Goal: Task Accomplishment & Management: Manage account settings

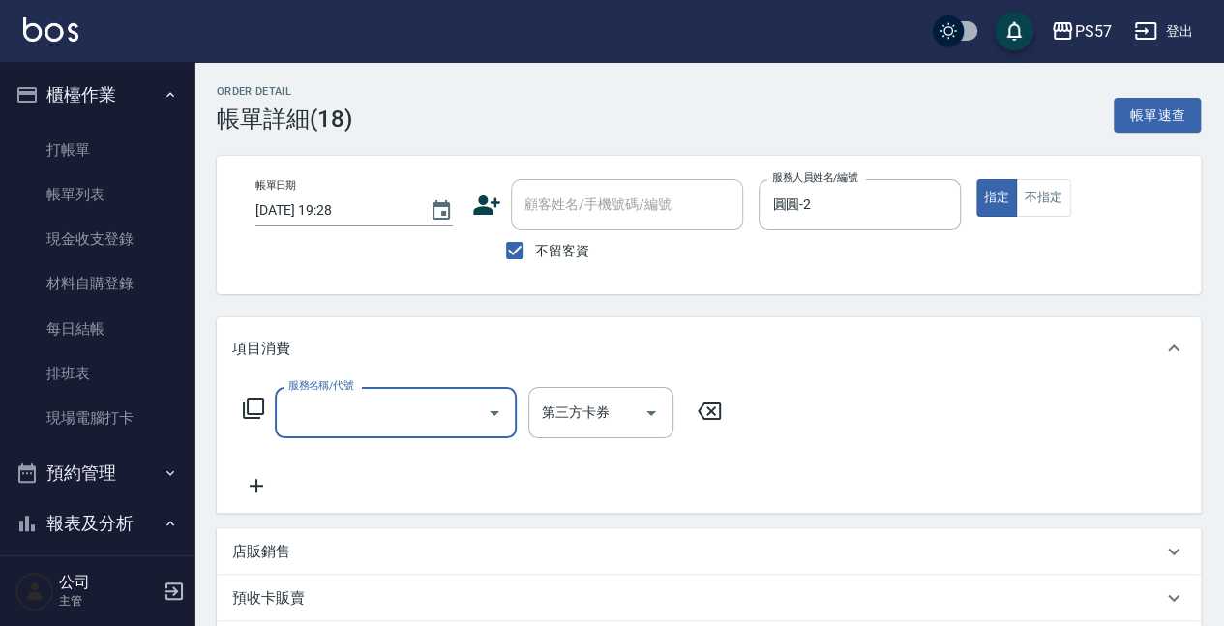
click at [329, 393] on div "服務名稱/代號" at bounding box center [396, 412] width 242 height 51
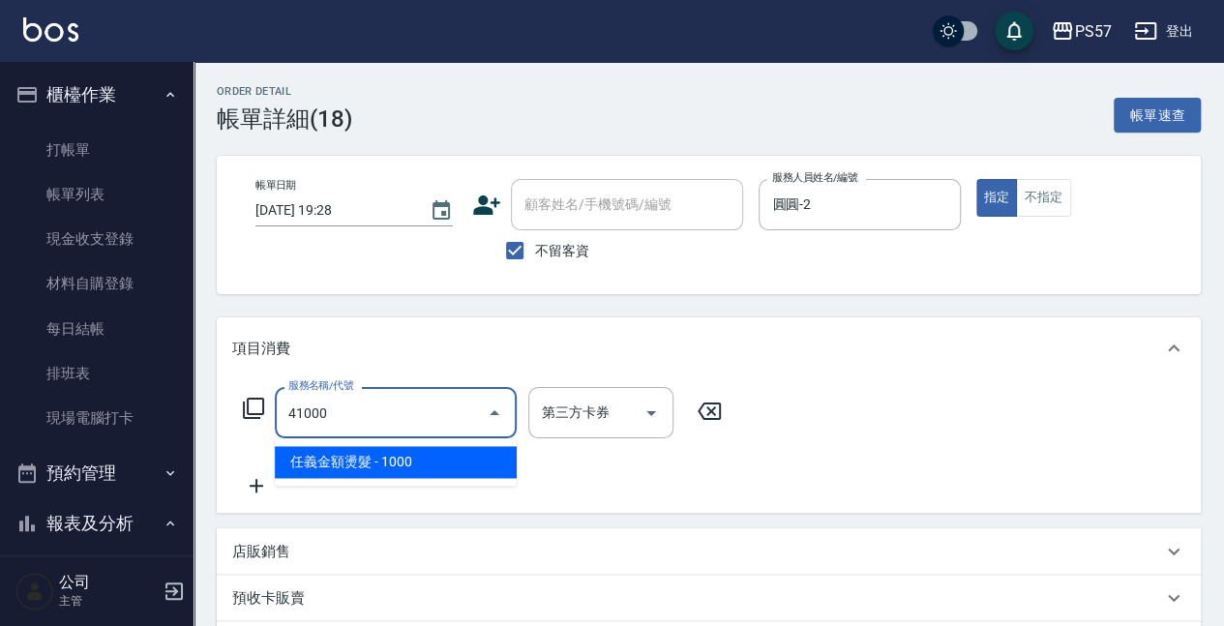
type input "任義金額燙髮(41000)"
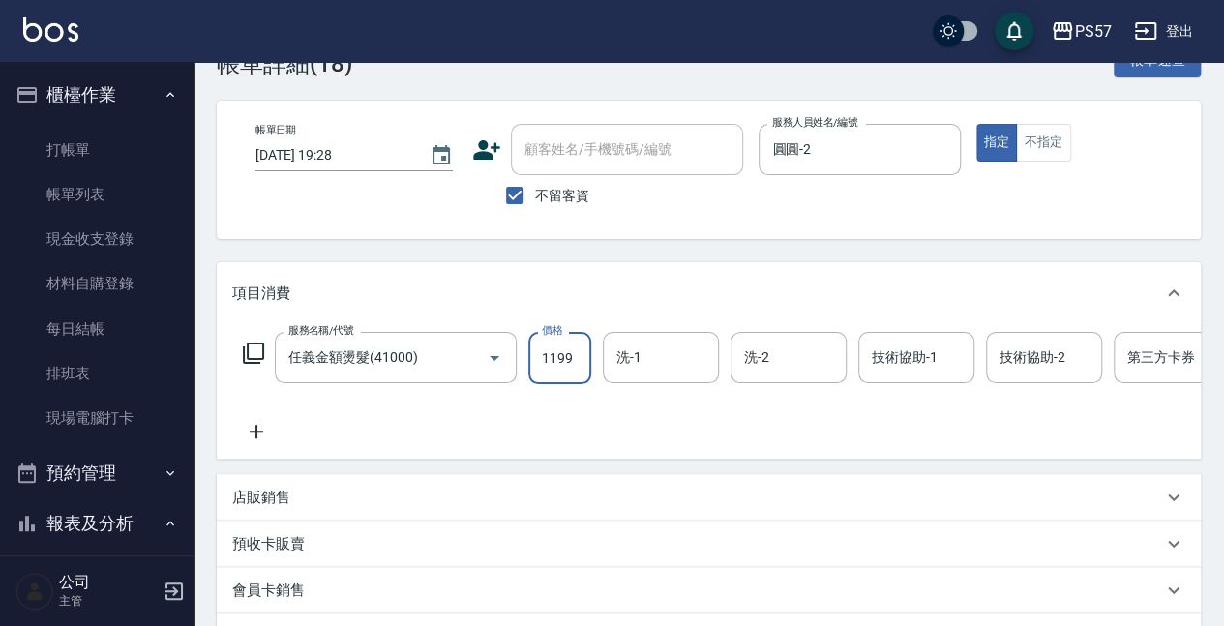
scroll to position [129, 0]
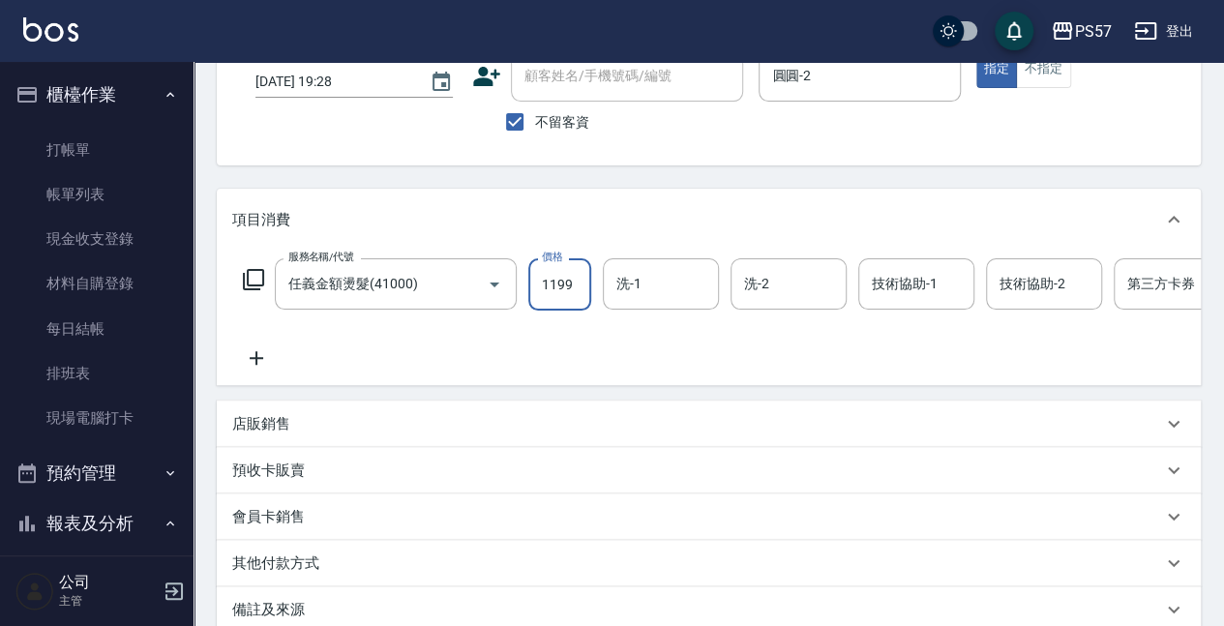
type input "1199"
click at [252, 332] on div "服務名稱/代號 任義金額燙髮(41000) 服務名稱/代號 價格 1199 價格 洗-1 洗-1 洗-2 洗-2 技術協助-1 技術協助-1 技術協助-2 技…" at bounding box center [775, 313] width 1087 height 111
click at [252, 341] on div "服務名稱/代號 任義金額燙髮(41000) 服務名稱/代號 價格 1199 價格 洗-1 洗-1 洗-2 洗-2 技術協助-1 技術協助-1 技術協助-2 技…" at bounding box center [775, 313] width 1087 height 111
click at [275, 360] on icon at bounding box center [256, 358] width 48 height 23
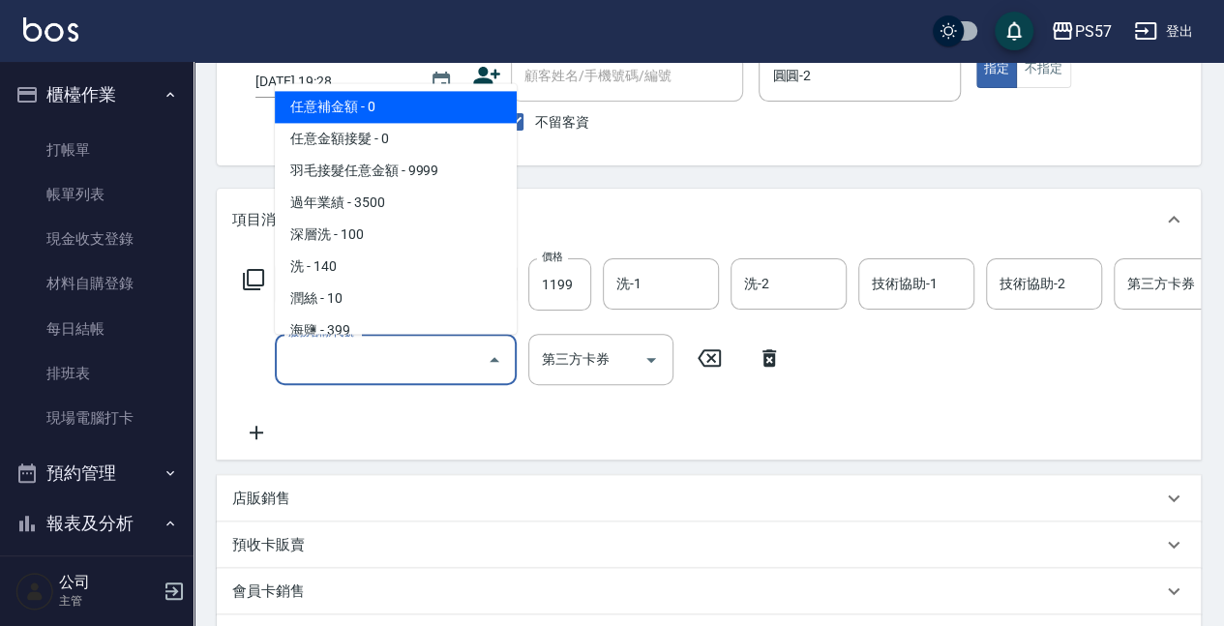
click at [331, 360] on input "服務名稱/代號" at bounding box center [382, 360] width 196 height 34
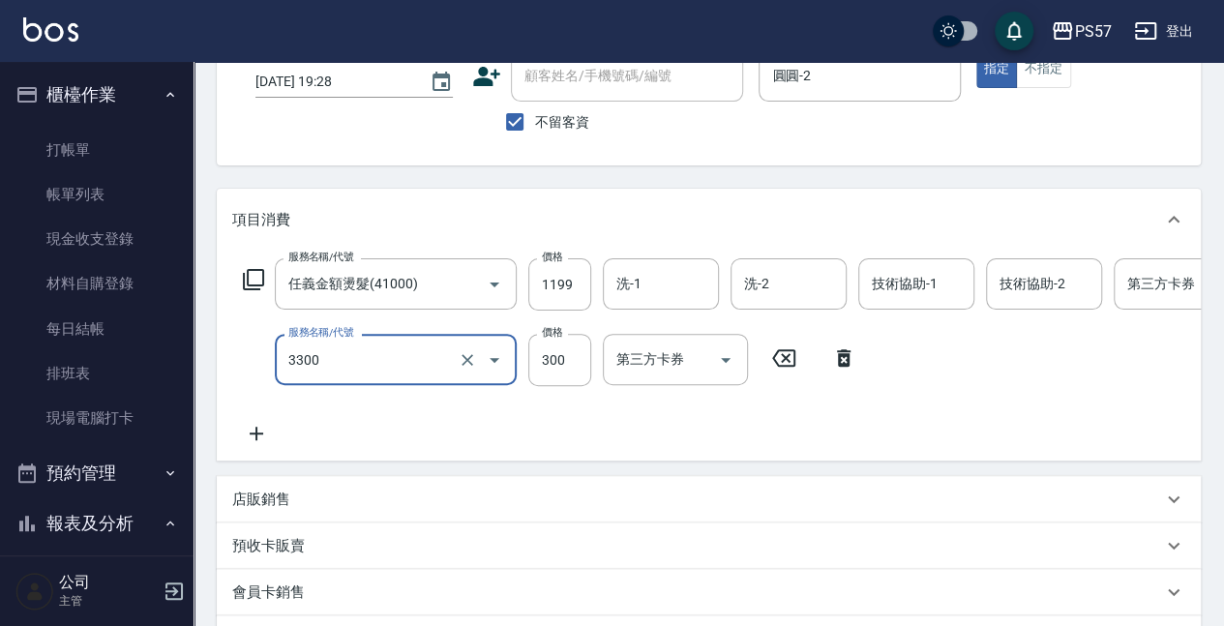
type input "300護髮(3300)"
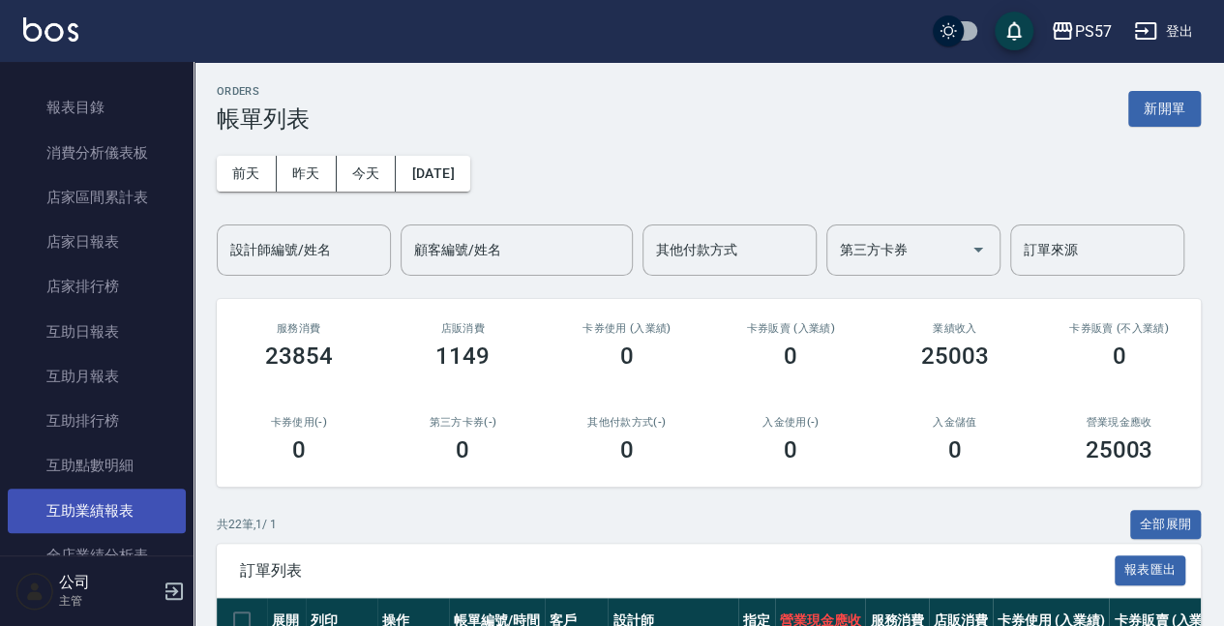
scroll to position [645, 0]
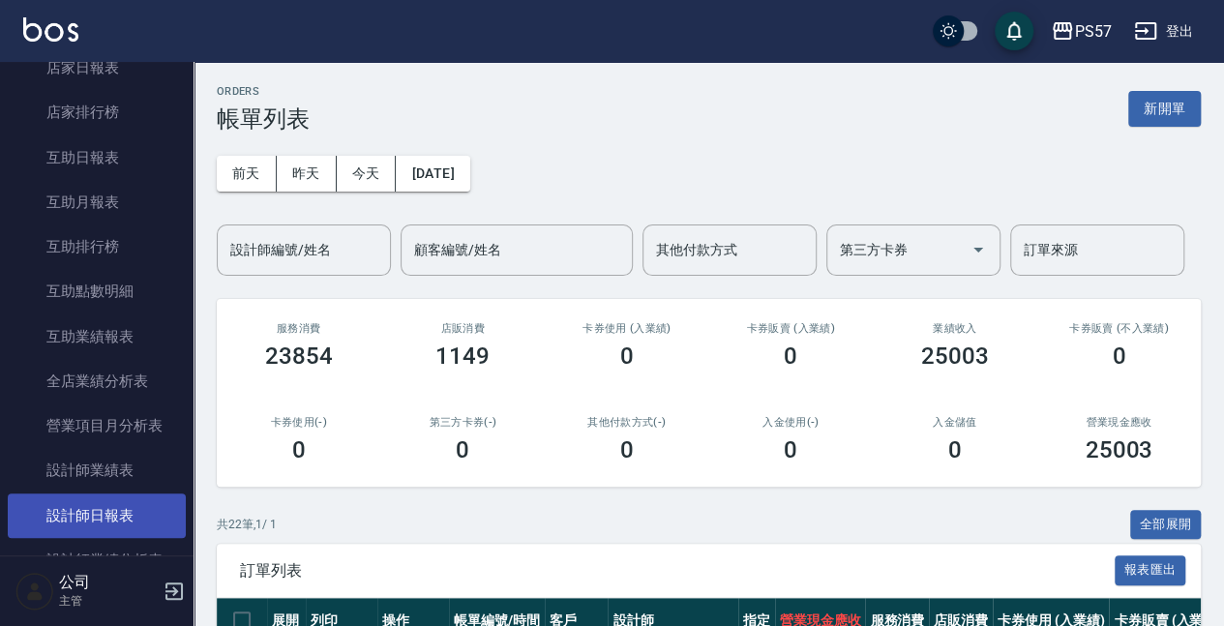
click at [107, 519] on link "設計師日報表" at bounding box center [97, 516] width 178 height 45
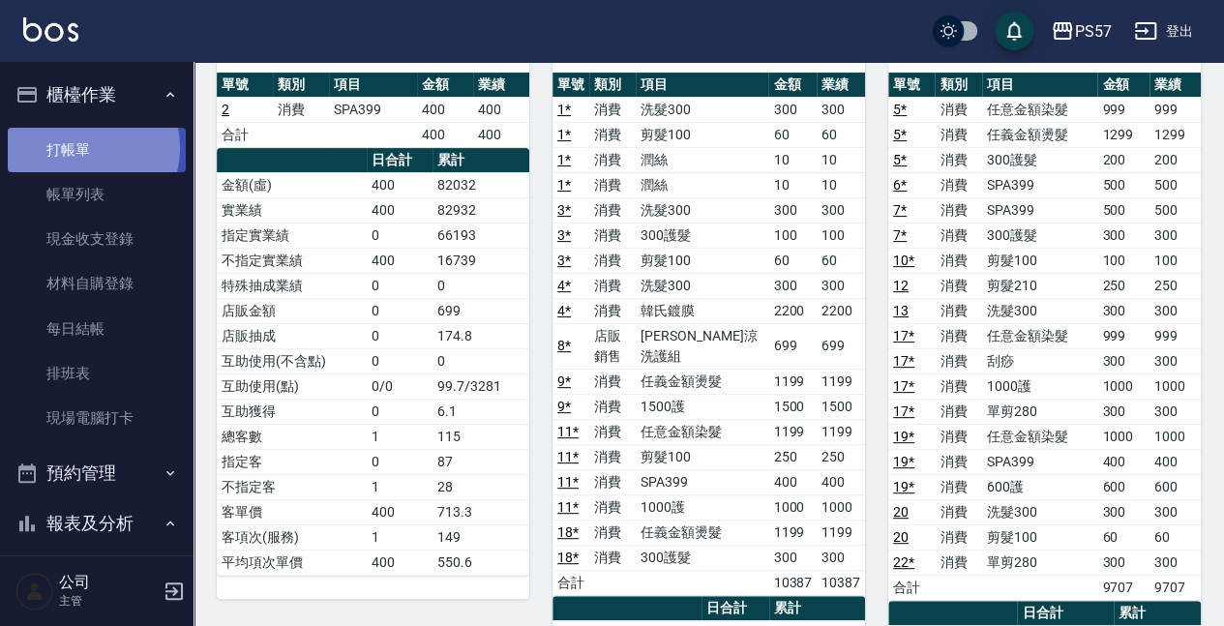
click at [81, 147] on link "打帳單" at bounding box center [97, 150] width 178 height 45
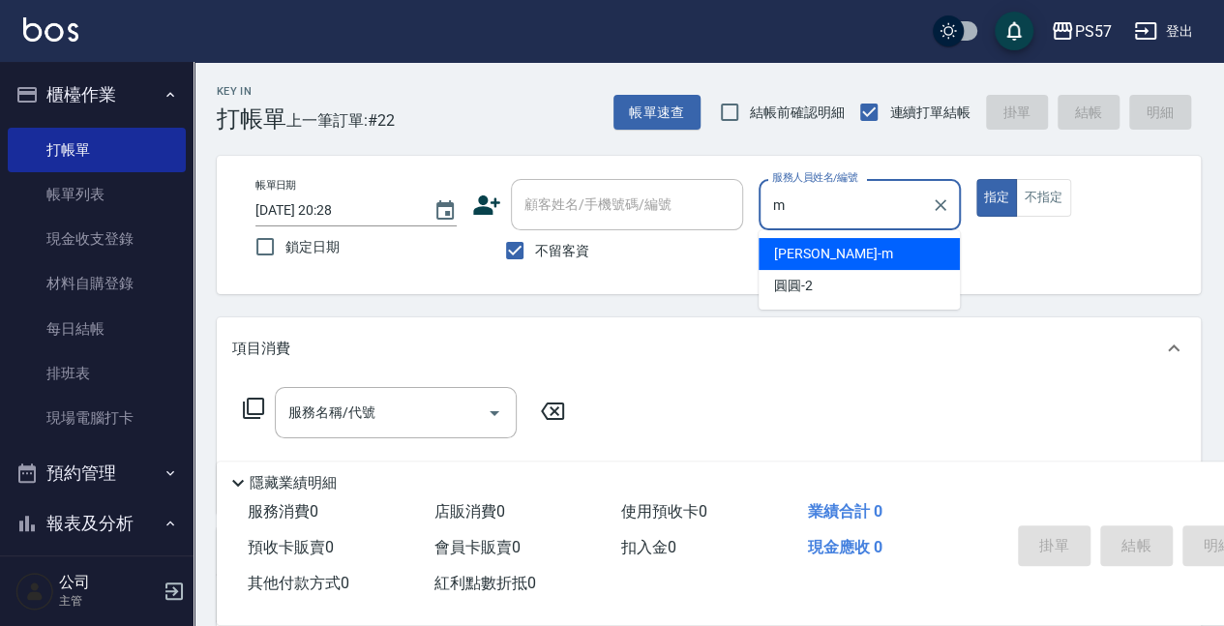
type input "[PERSON_NAME]-m"
type button "true"
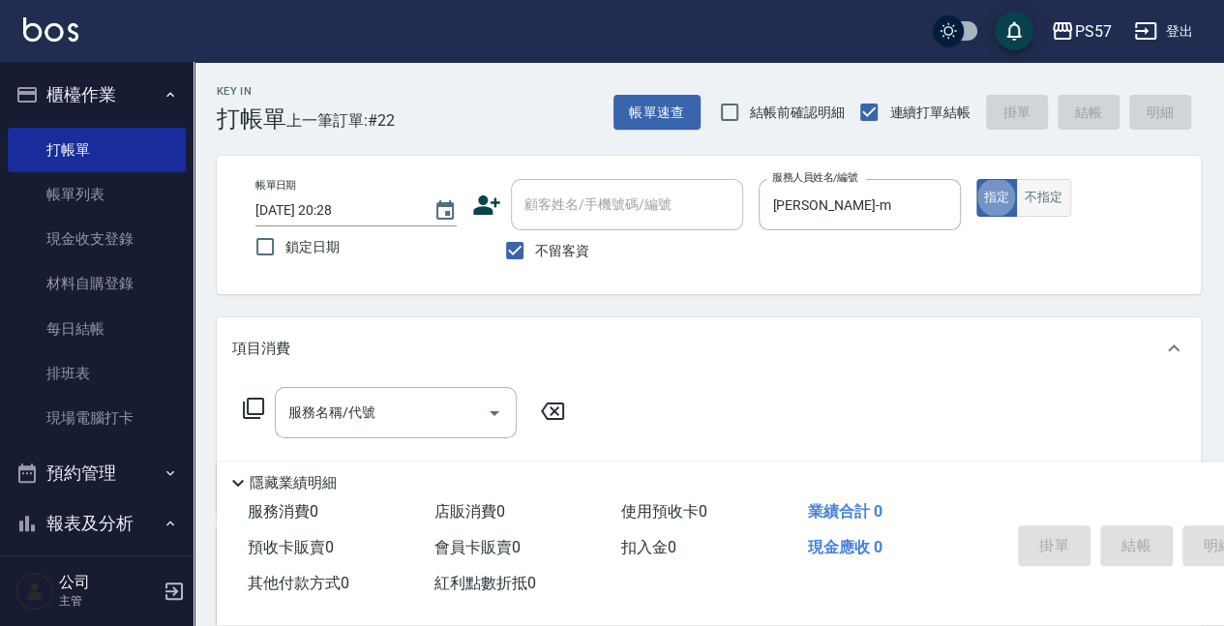
click at [1055, 197] on button "不指定" at bounding box center [1043, 198] width 54 height 38
click at [397, 402] on input "服務名稱/代號" at bounding box center [382, 413] width 196 height 34
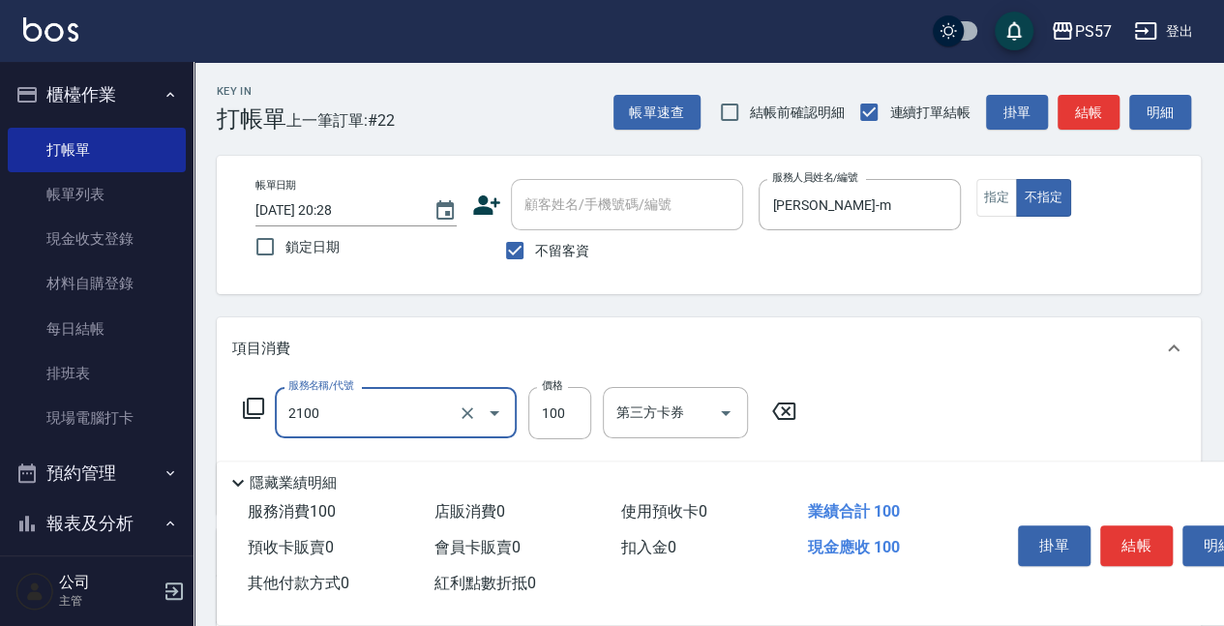
type input "剪髮100(2100)"
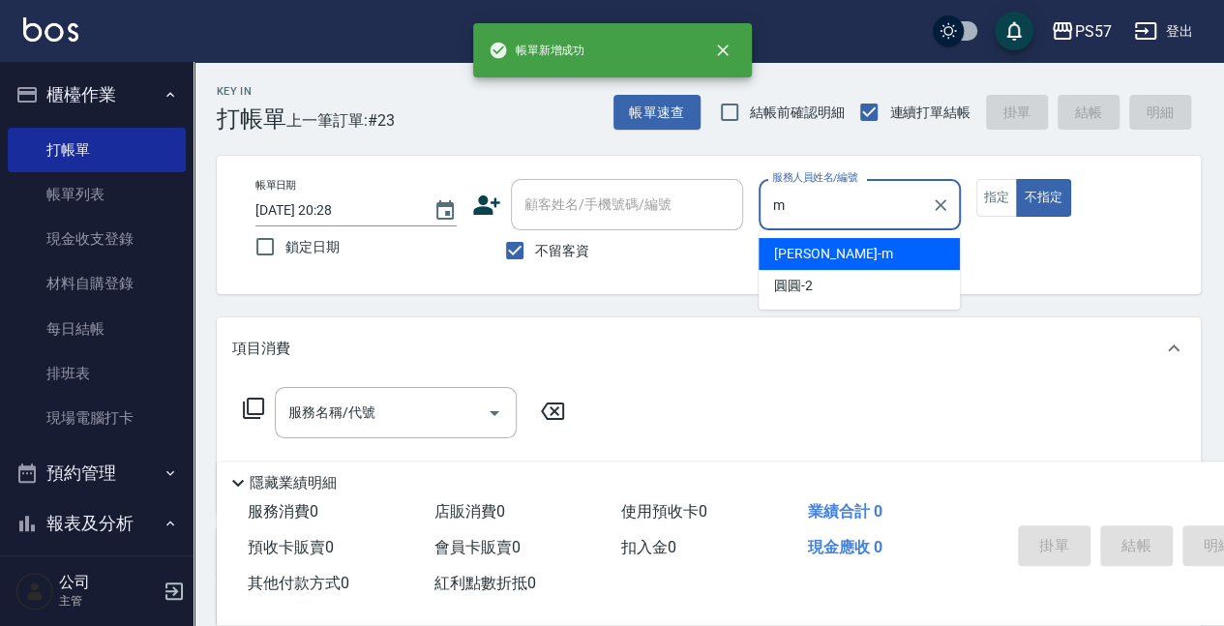
type input "[PERSON_NAME]-m"
type button "false"
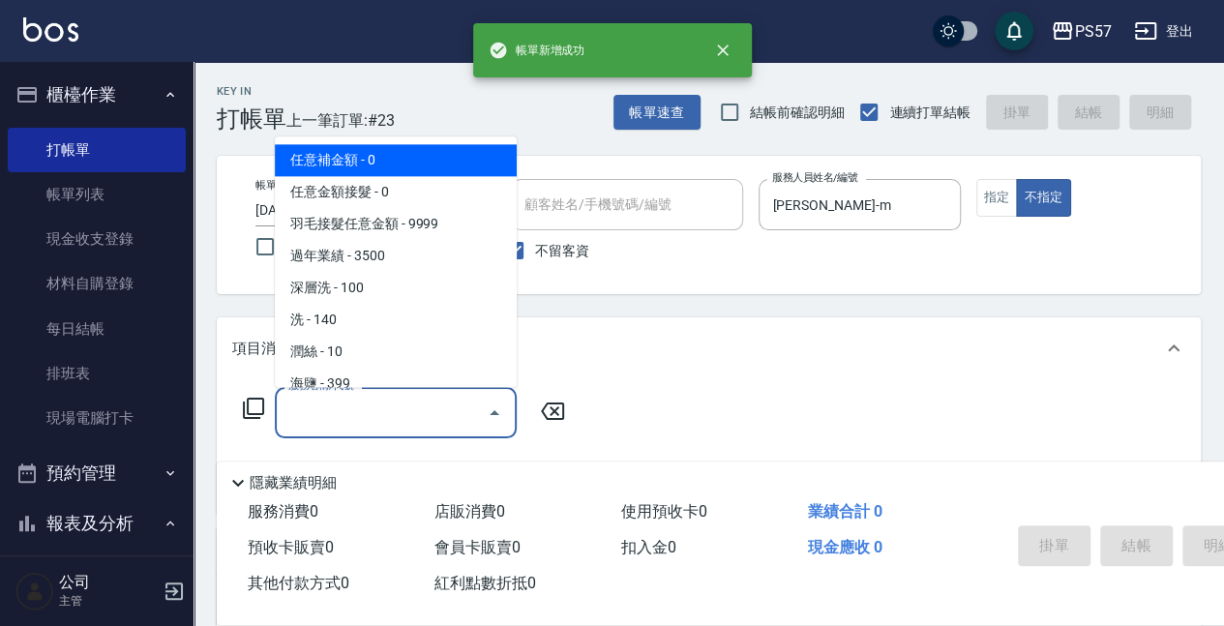
click at [416, 426] on input "服務名稱/代號" at bounding box center [382, 413] width 196 height 34
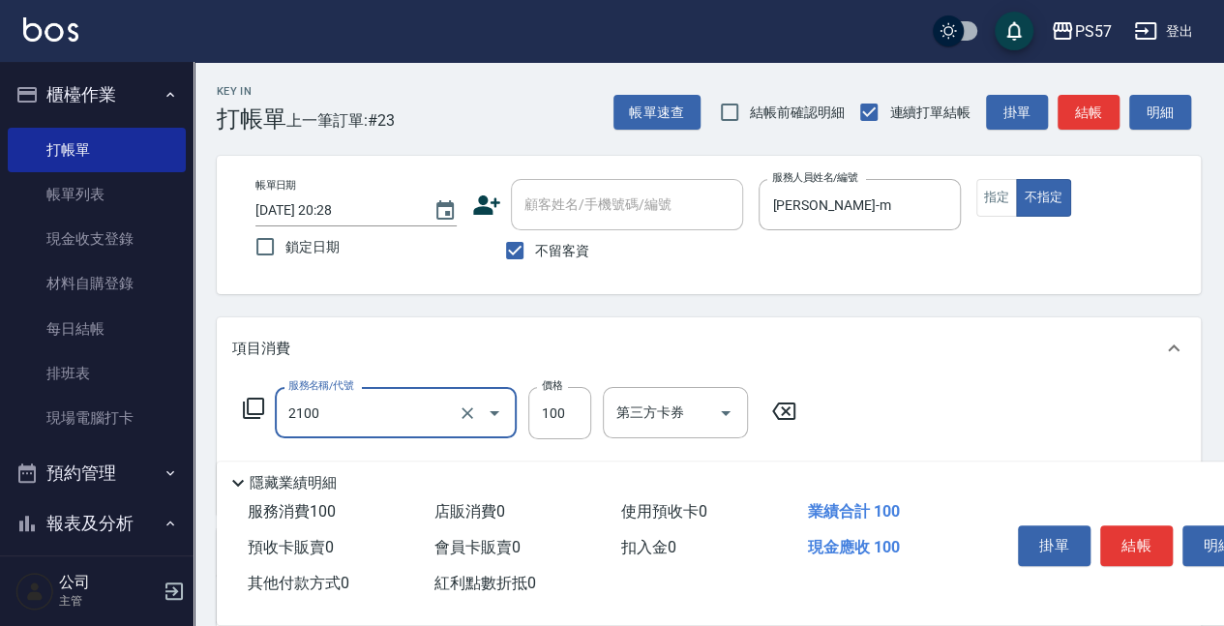
type input "剪髮100(2100)"
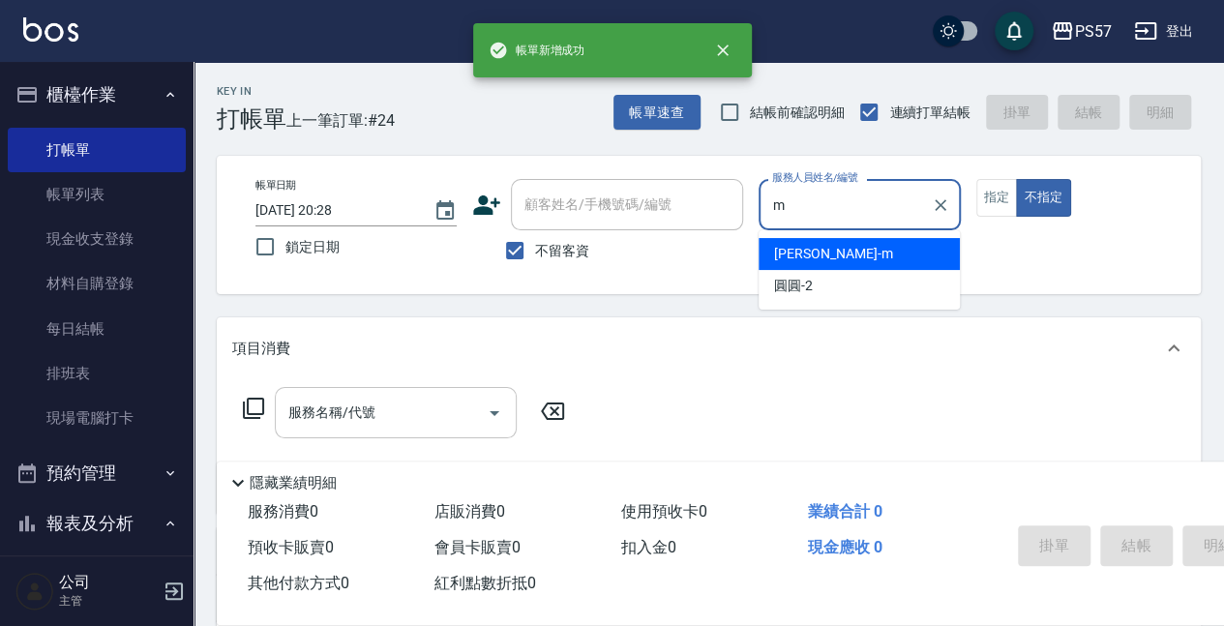
type input "[PERSON_NAME]-m"
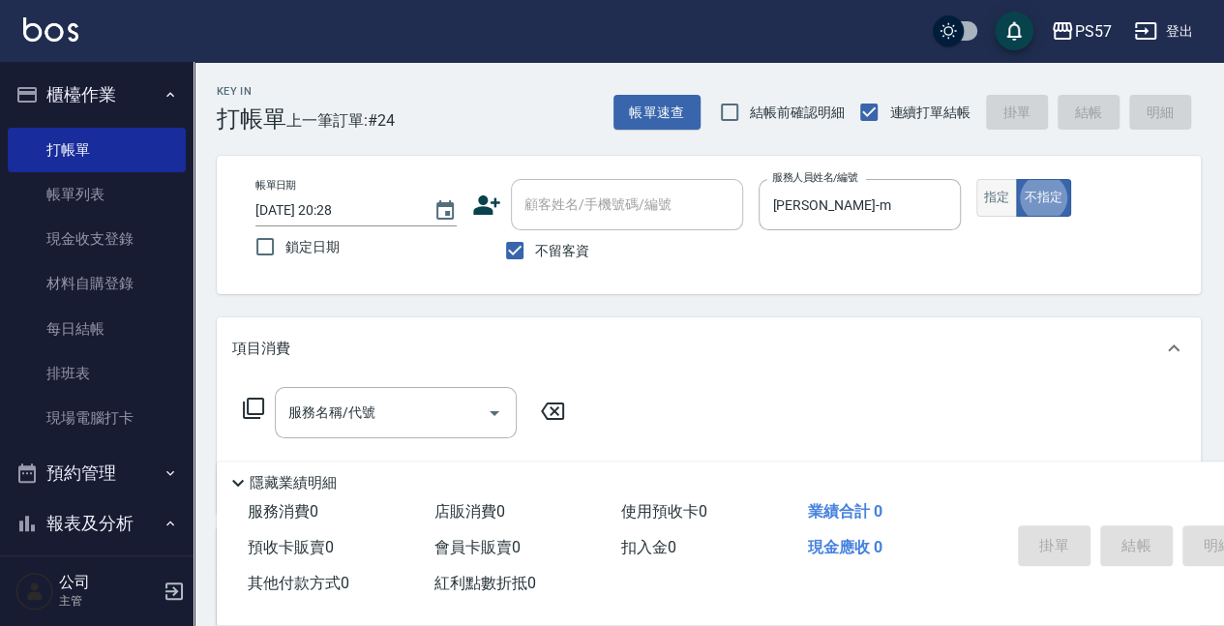
click at [985, 201] on button "指定" at bounding box center [998, 198] width 42 height 38
click at [364, 418] on input "服務名稱/代號" at bounding box center [382, 413] width 196 height 34
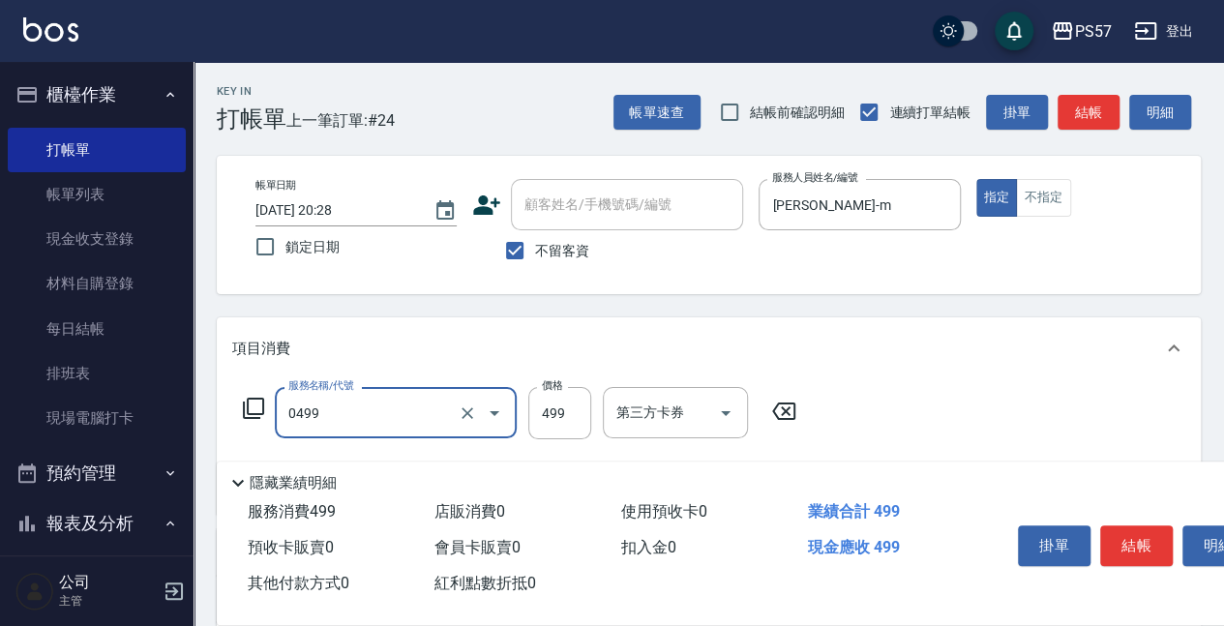
type input "SPA499(0499)"
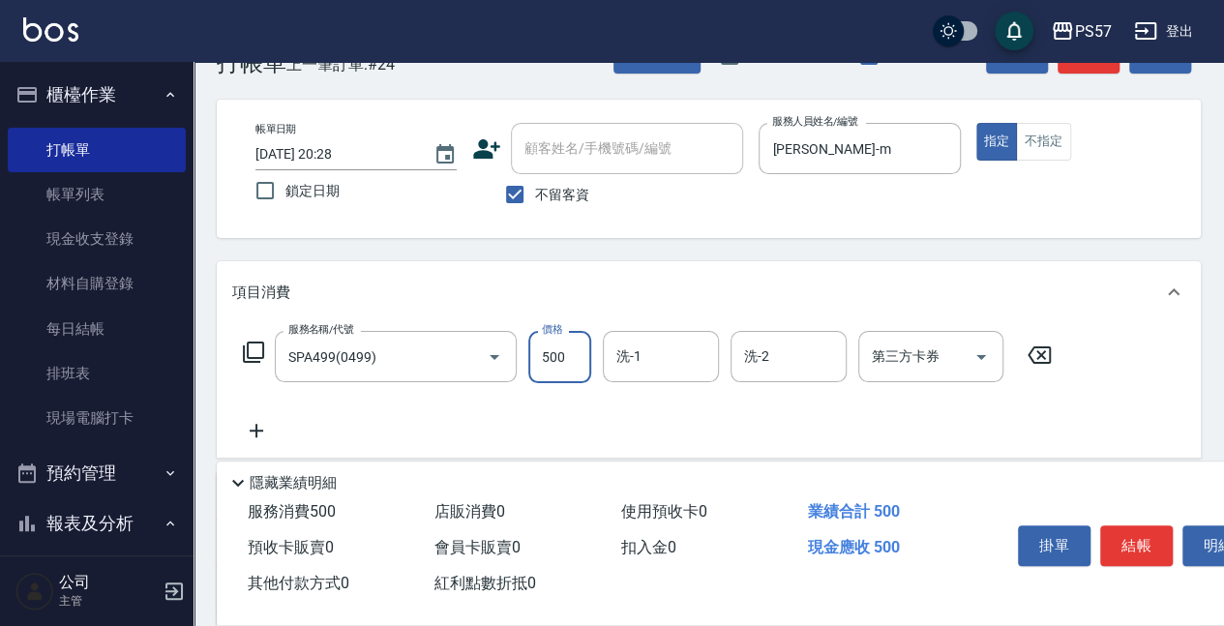
scroll to position [64, 0]
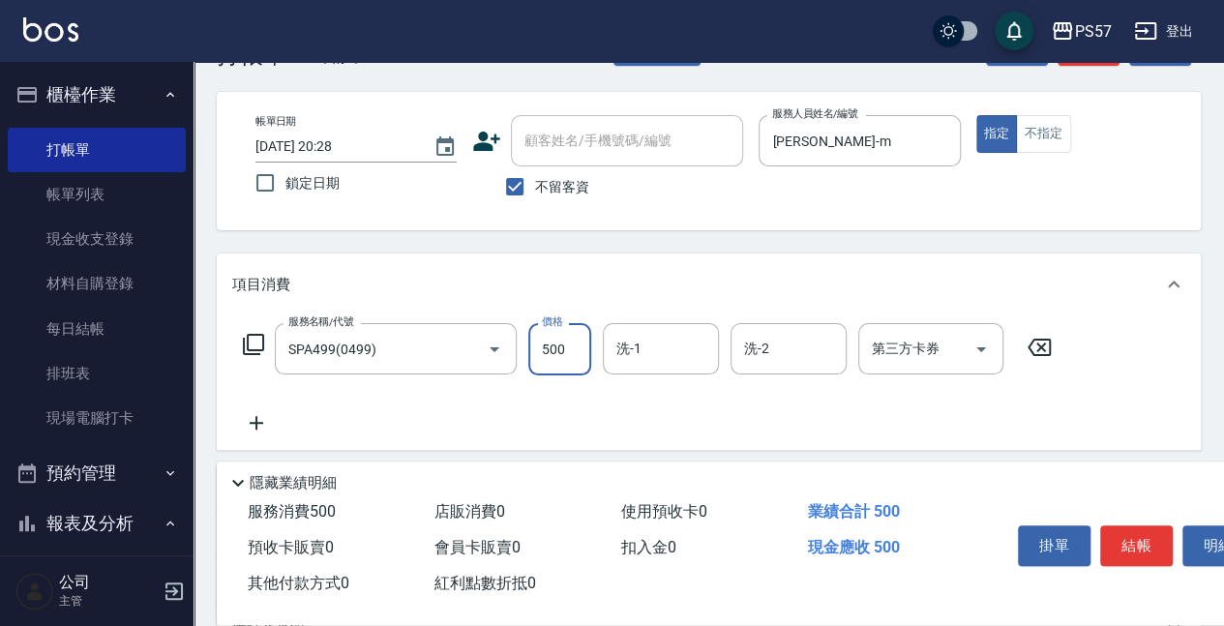
type input "500"
click at [251, 428] on icon at bounding box center [256, 422] width 48 height 23
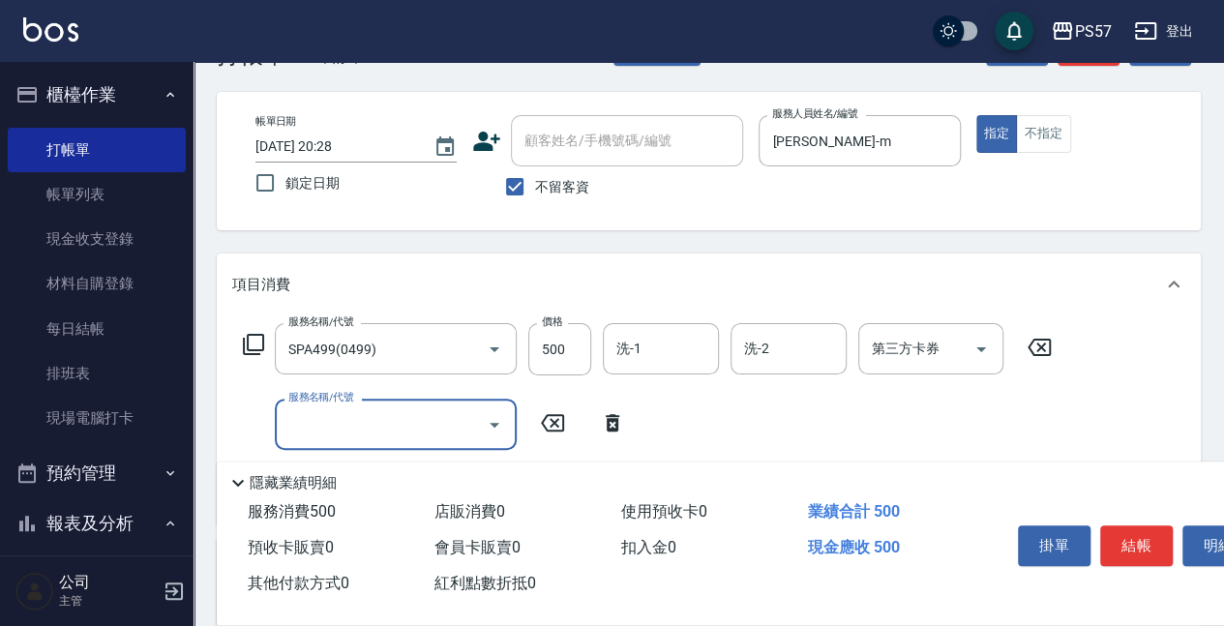
click at [400, 435] on input "服務名稱/代號" at bounding box center [382, 425] width 196 height 34
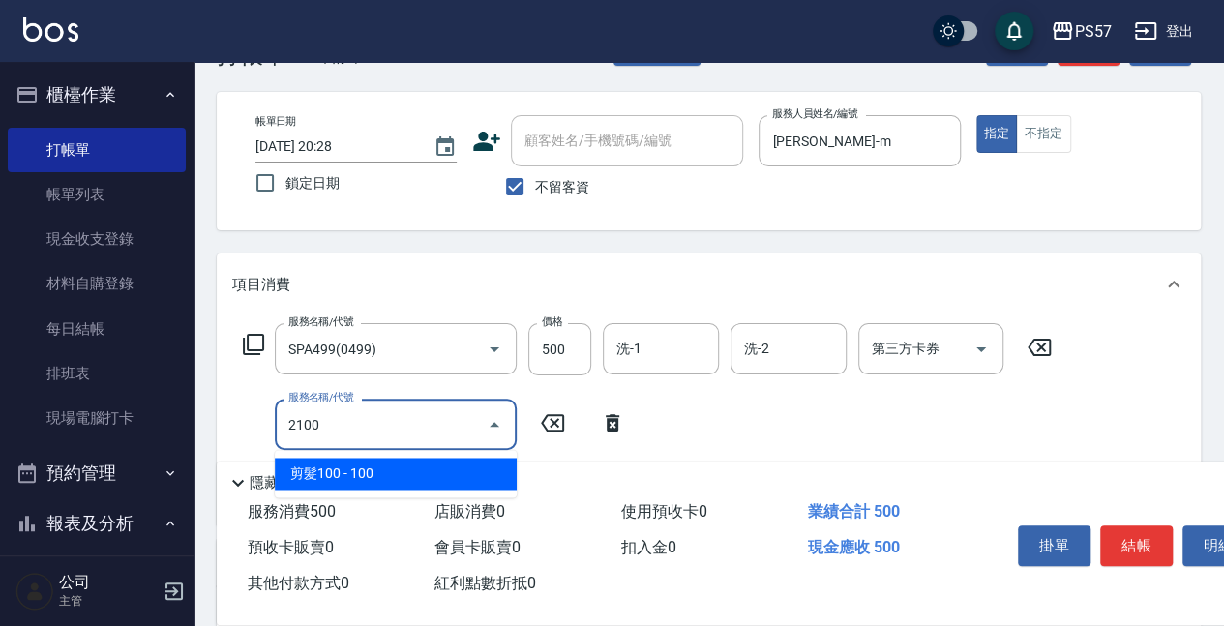
type input "剪髮100(2100)"
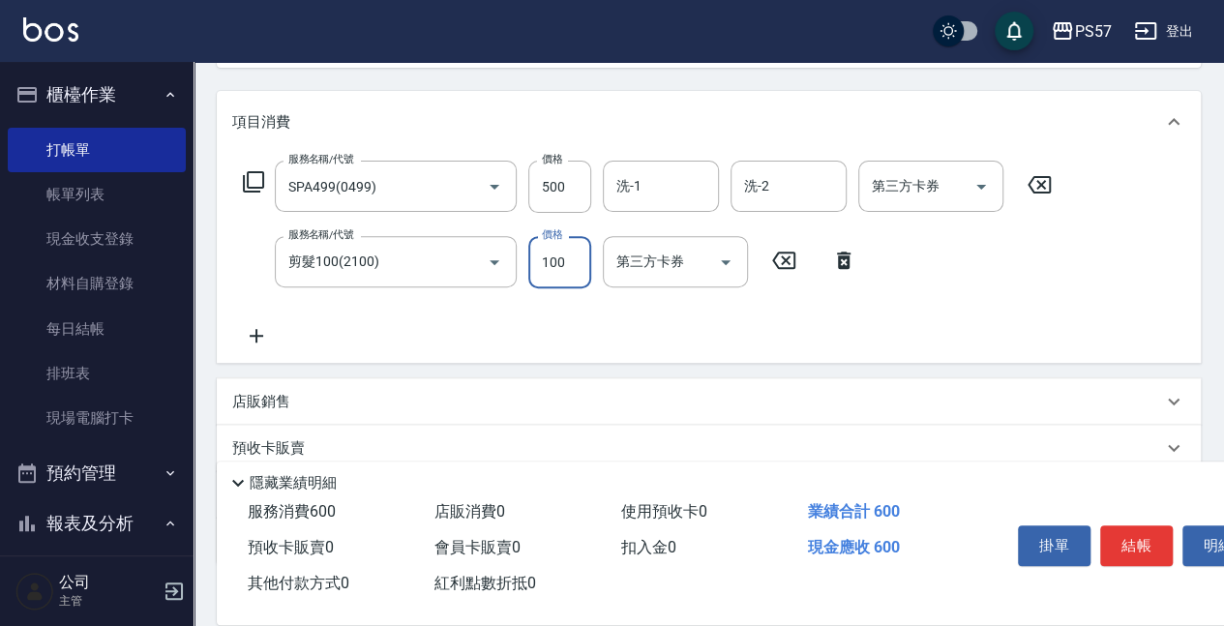
scroll to position [257, 0]
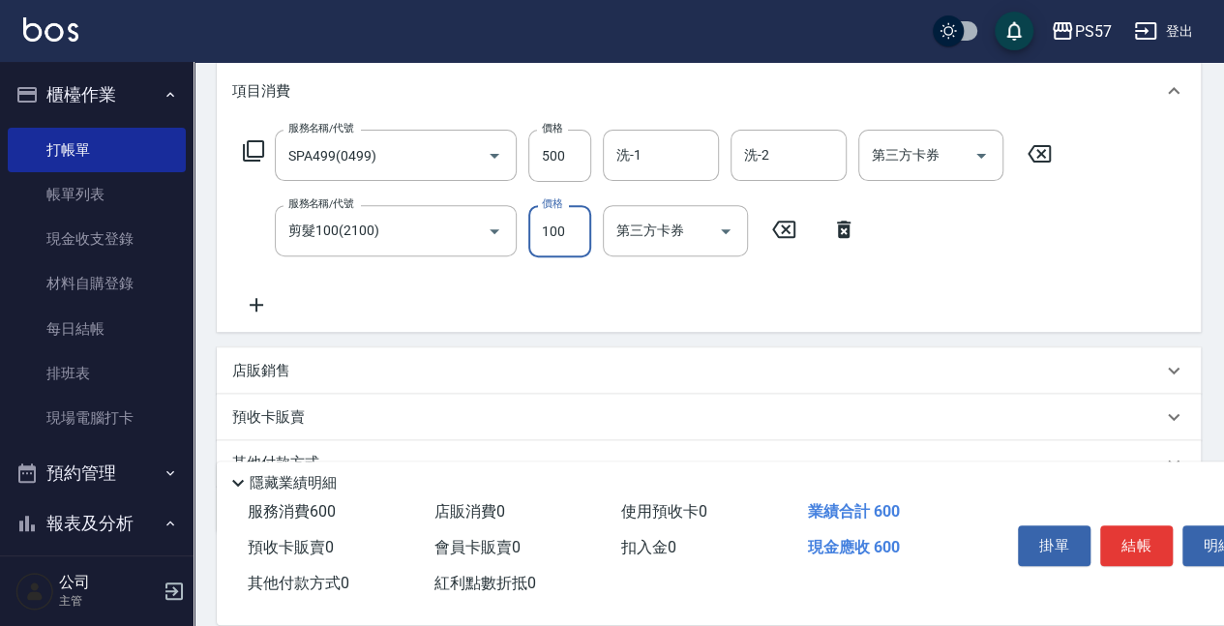
click at [263, 304] on icon at bounding box center [256, 304] width 48 height 23
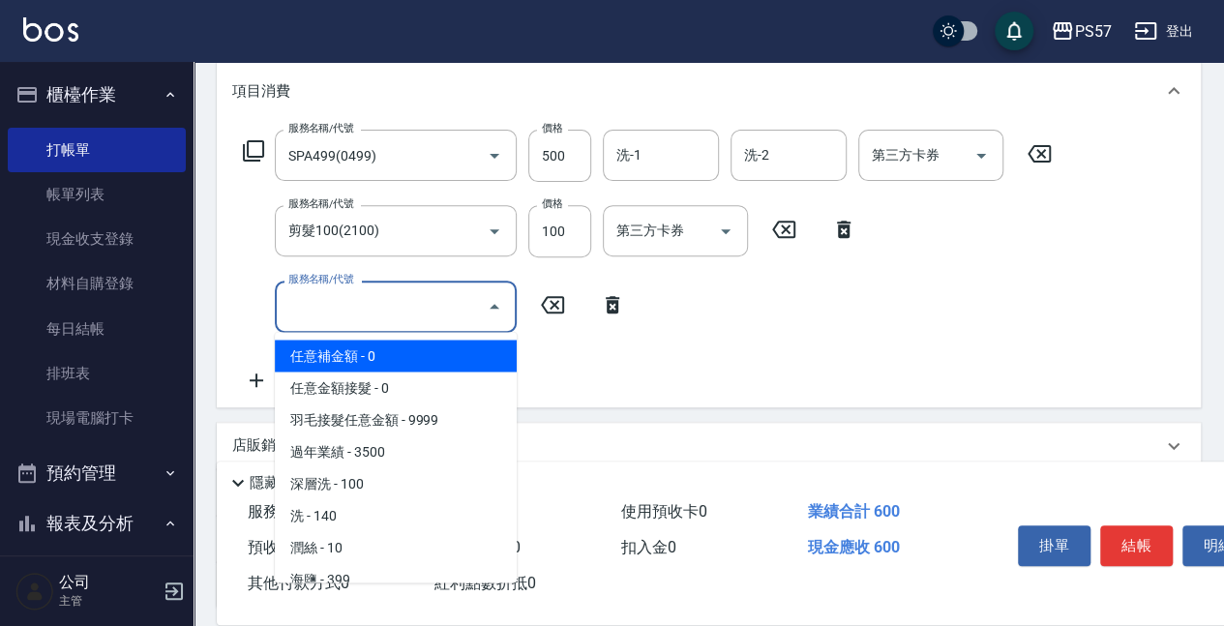
click at [332, 300] on input "服務名稱/代號" at bounding box center [382, 306] width 196 height 34
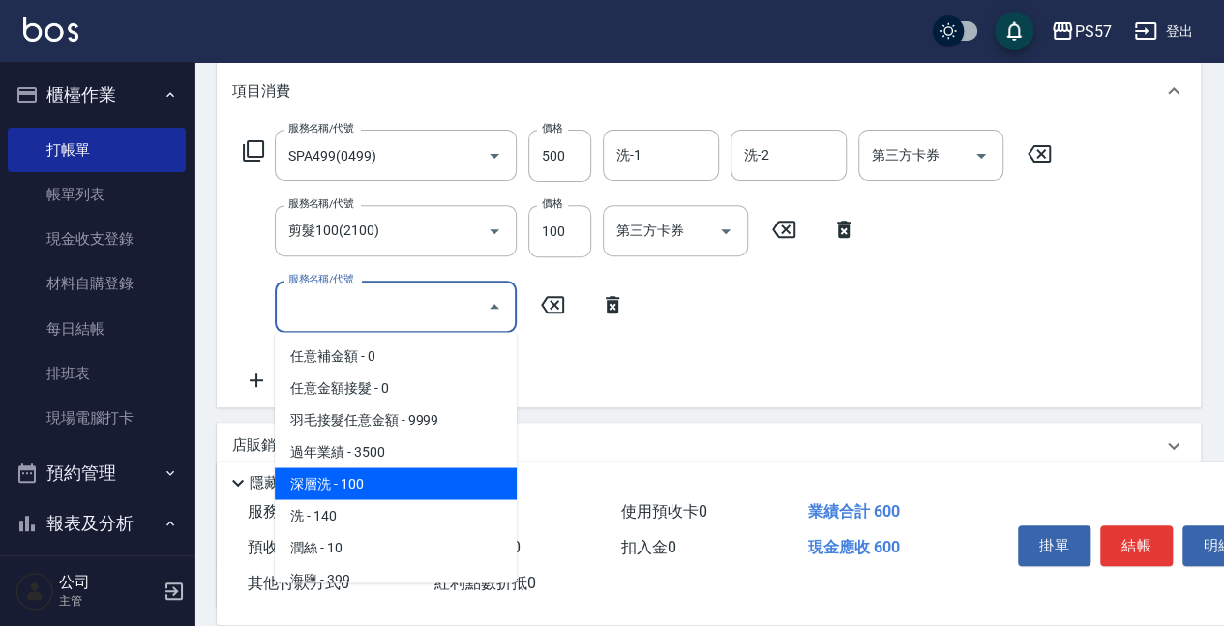
click at [374, 468] on span "深層洗 - 100" at bounding box center [396, 484] width 242 height 32
type input "深層洗(100)"
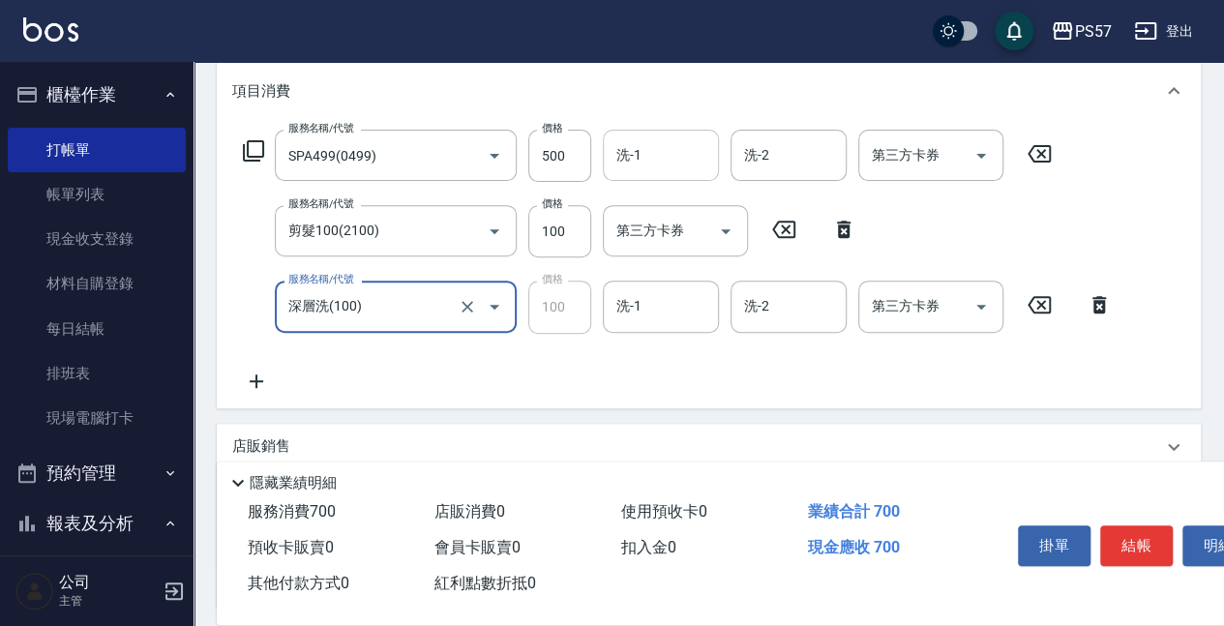
click at [673, 141] on input "洗-1" at bounding box center [661, 155] width 99 height 34
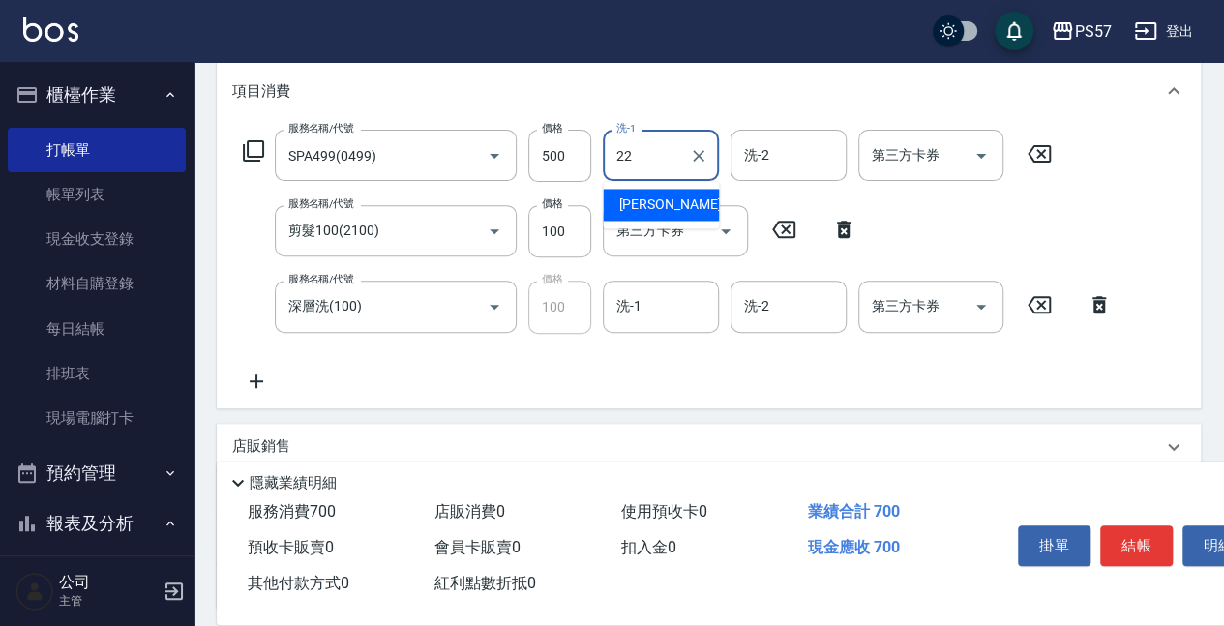
type input "[PERSON_NAME]-22"
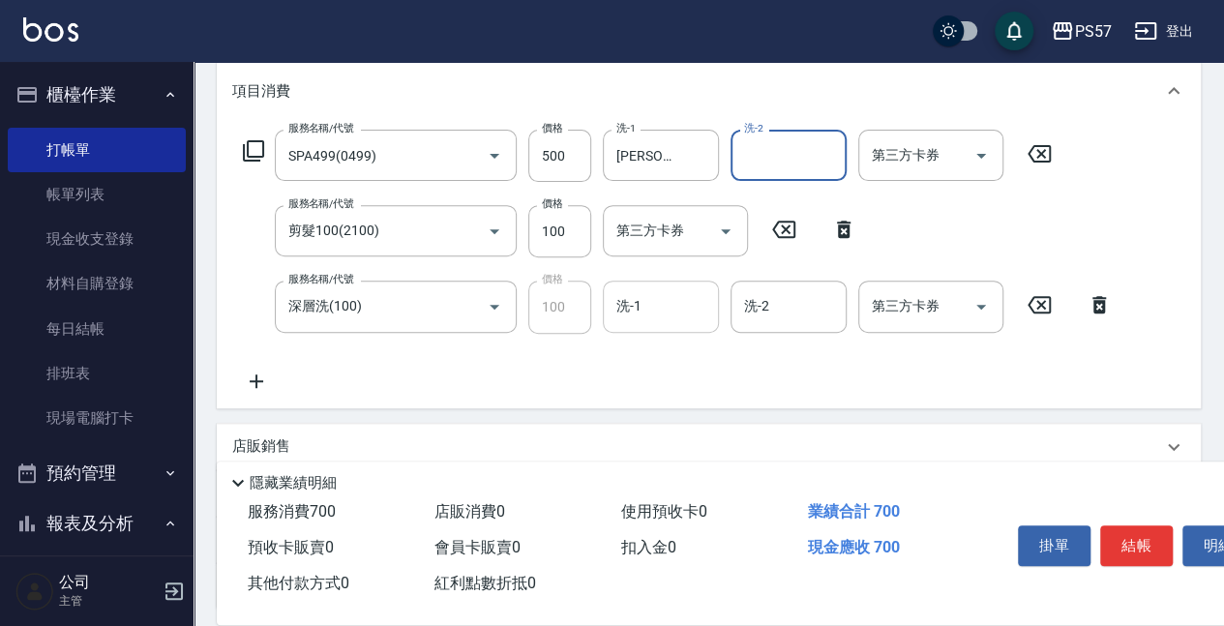
click at [656, 317] on input "洗-1" at bounding box center [661, 306] width 99 height 34
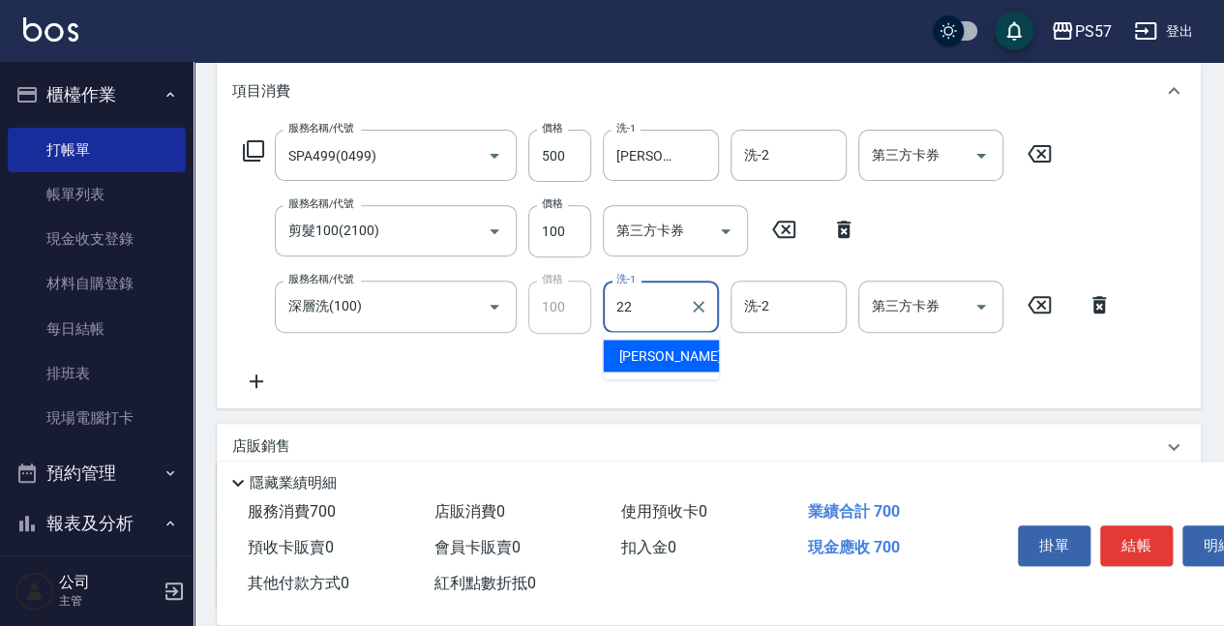
type input "[PERSON_NAME]-22"
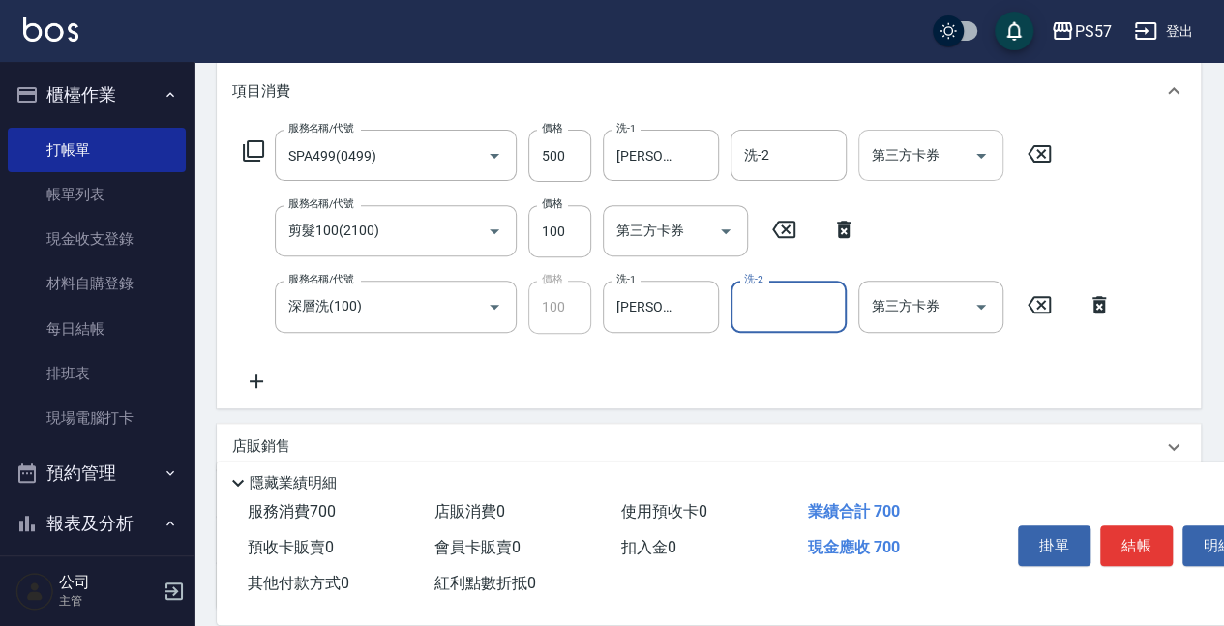
click at [960, 155] on input "第三方卡券" at bounding box center [916, 155] width 99 height 34
click at [1153, 144] on div "服務名稱/代號 SPA499(0499) 服務名稱/代號 價格 500 價格 洗-1 [PERSON_NAME]-22 洗-1 洗-2 洗-2 第三方卡券 第…" at bounding box center [709, 265] width 984 height 286
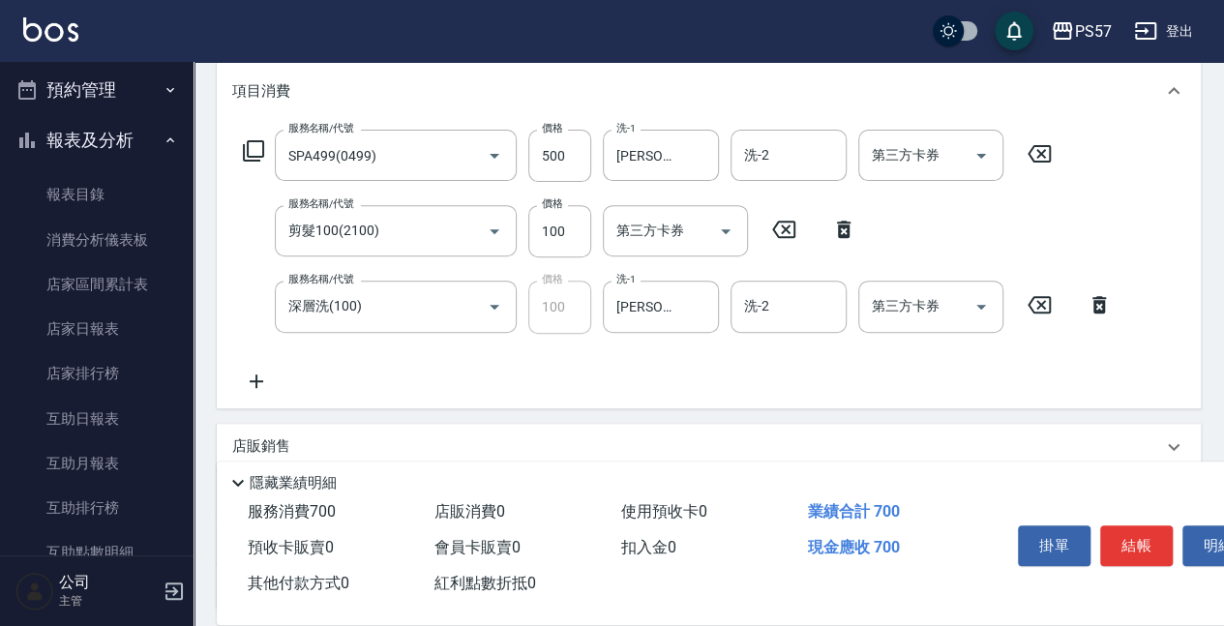
scroll to position [387, 0]
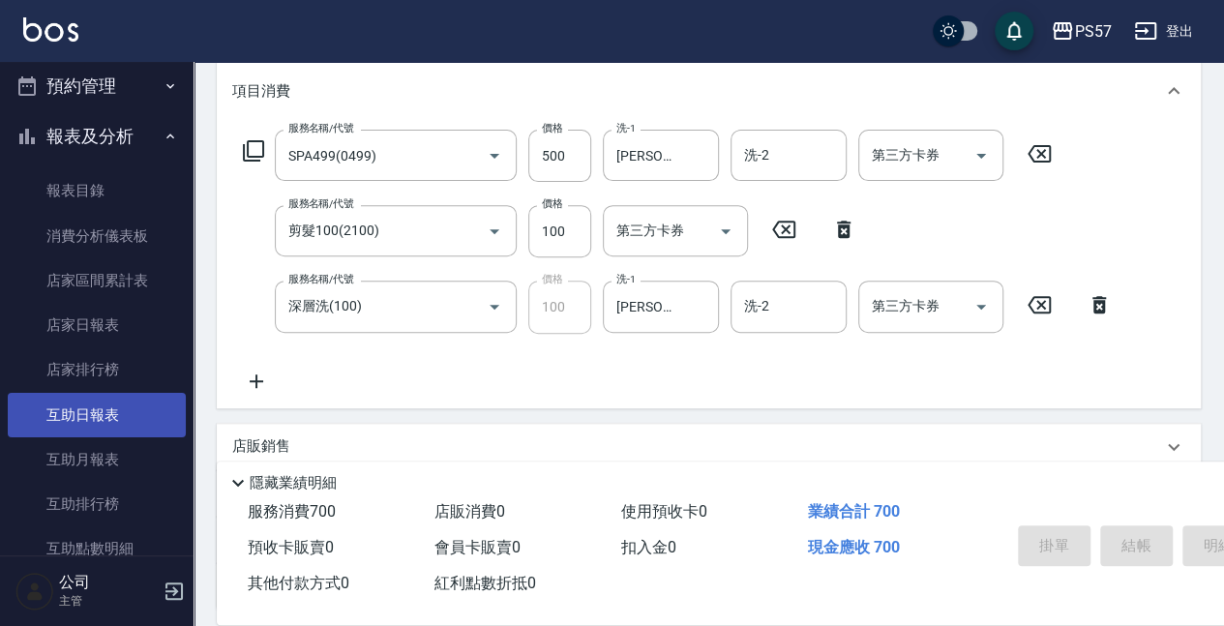
type input "[DATE] 20:29"
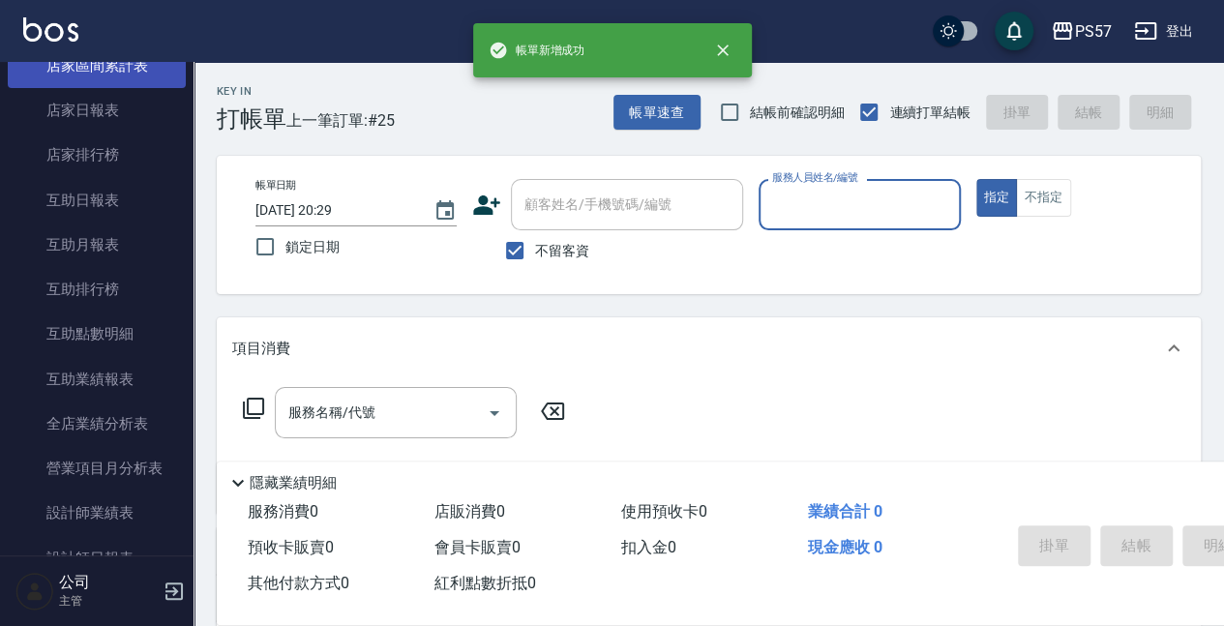
scroll to position [710, 0]
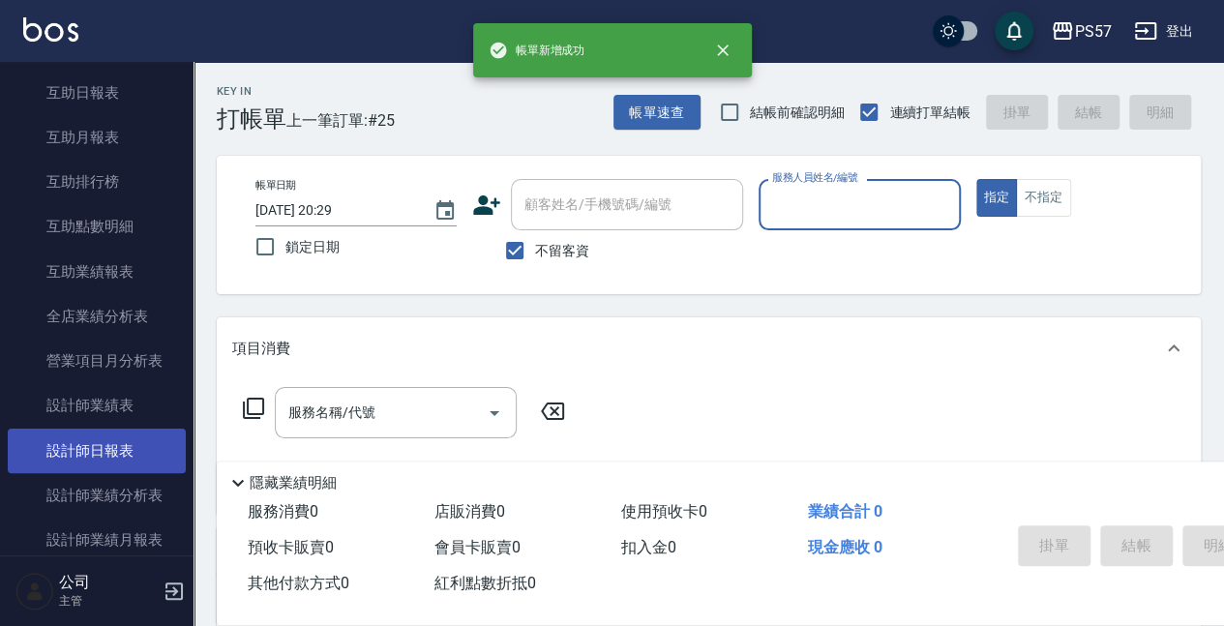
click at [121, 446] on link "設計師日報表" at bounding box center [97, 451] width 178 height 45
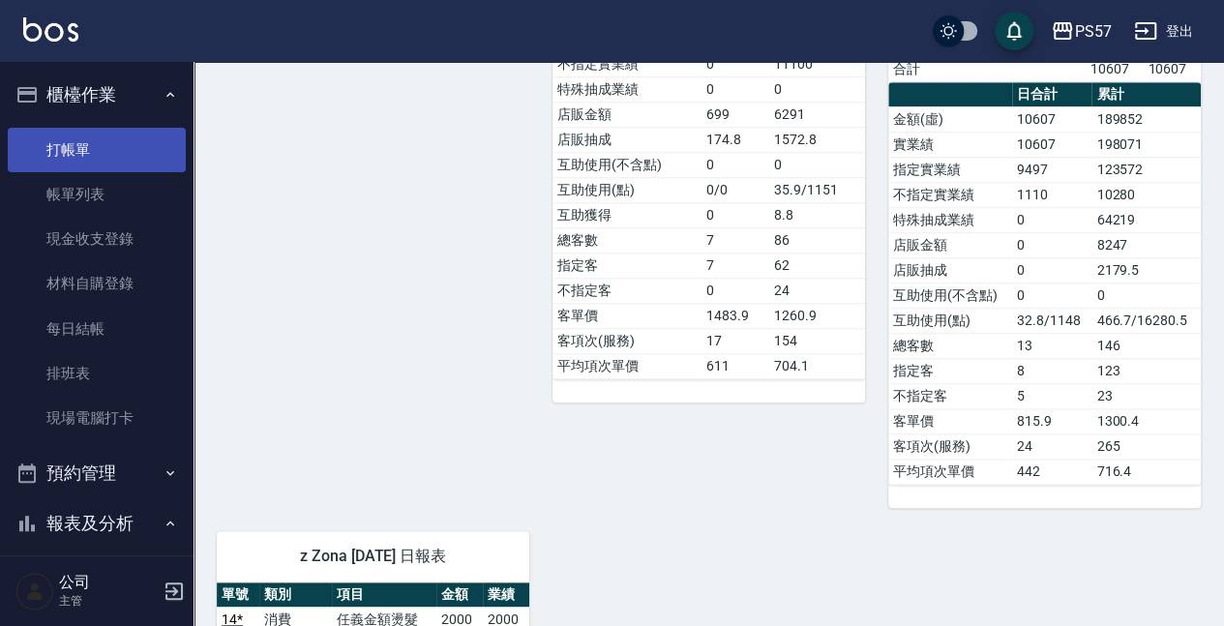
click at [89, 158] on link "打帳單" at bounding box center [97, 150] width 178 height 45
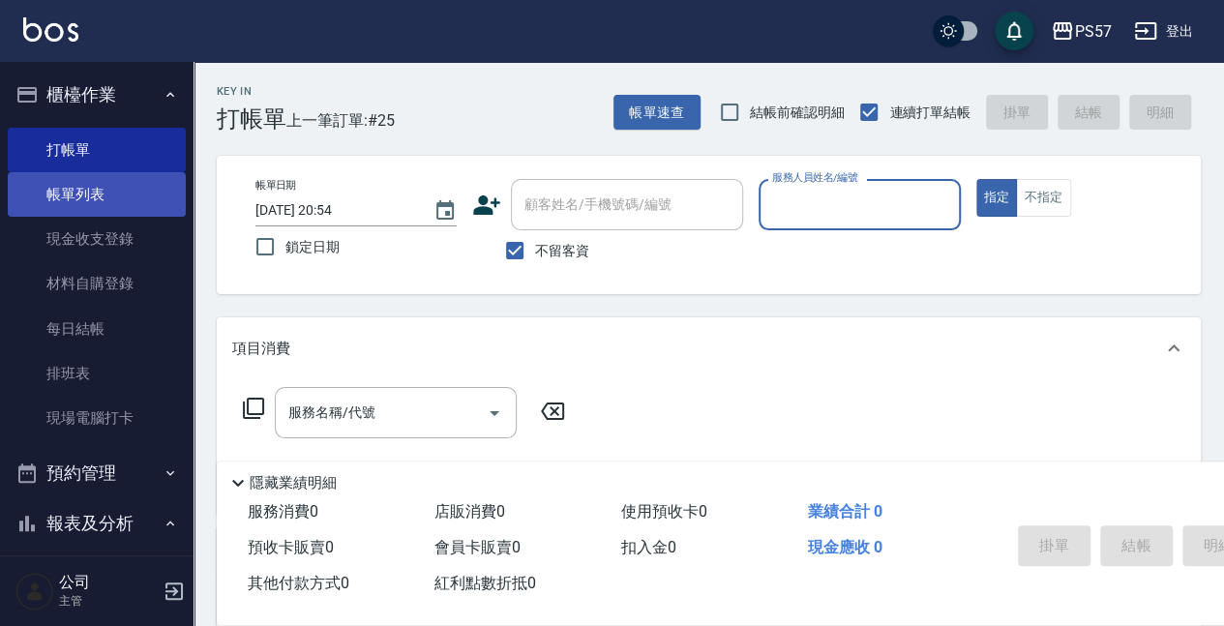
click at [69, 197] on link "帳單列表" at bounding box center [97, 194] width 178 height 45
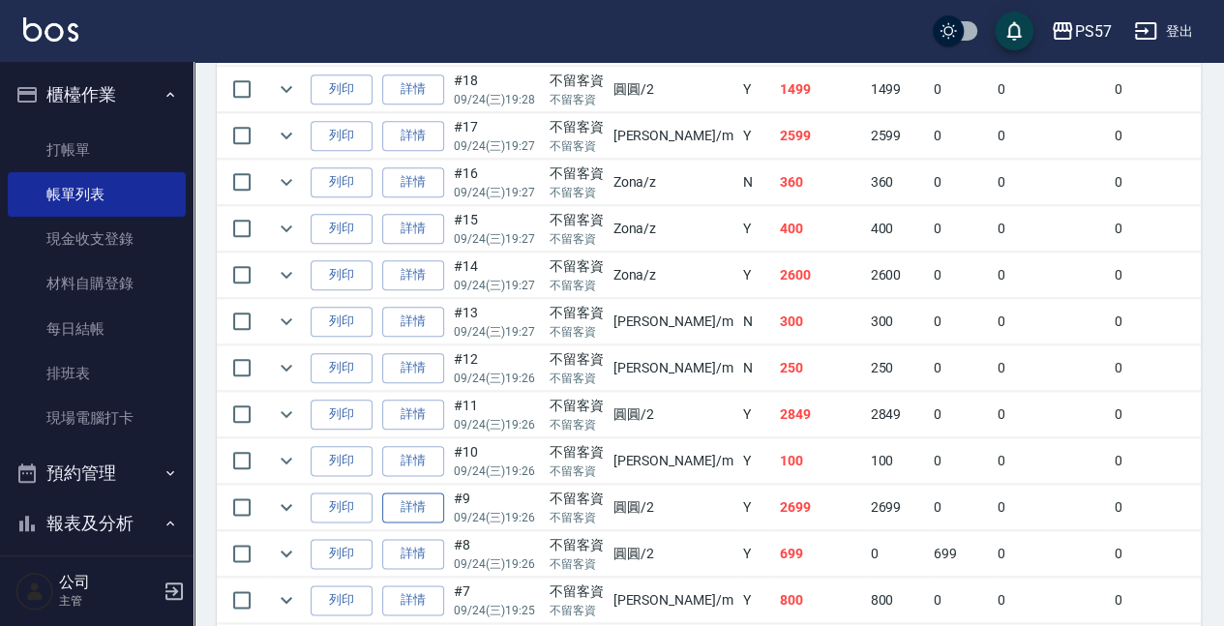
scroll to position [903, 0]
click at [408, 412] on link "詳情" at bounding box center [413, 414] width 62 height 30
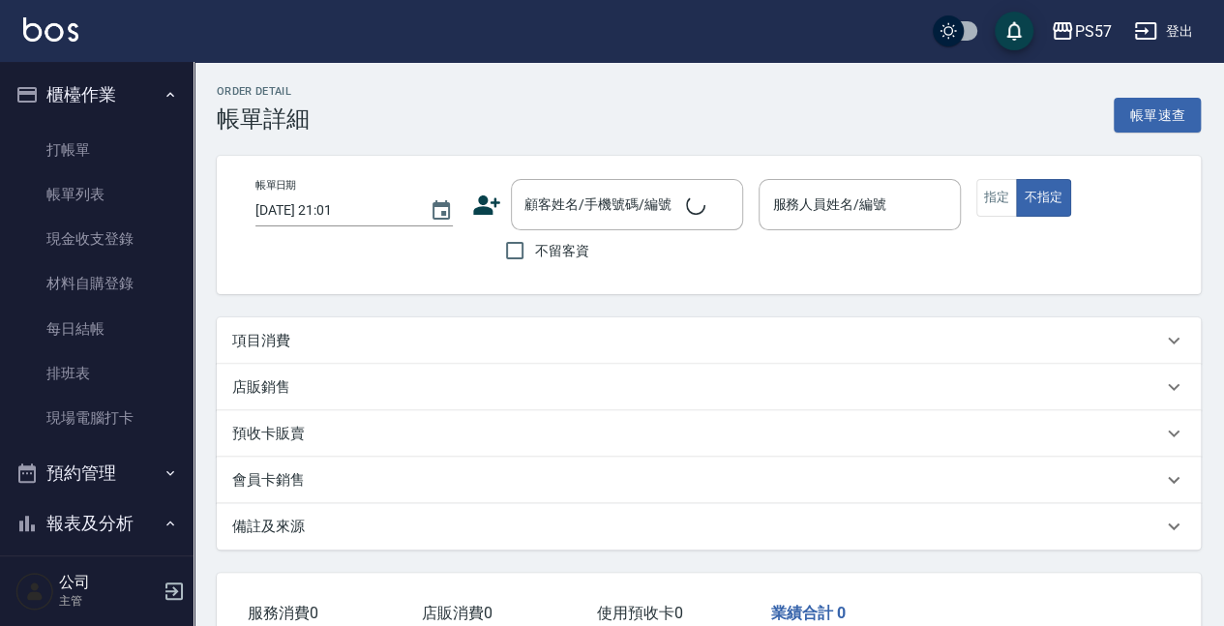
type input "[DATE] 19:26"
checkbox input "true"
type input "圓圓-2"
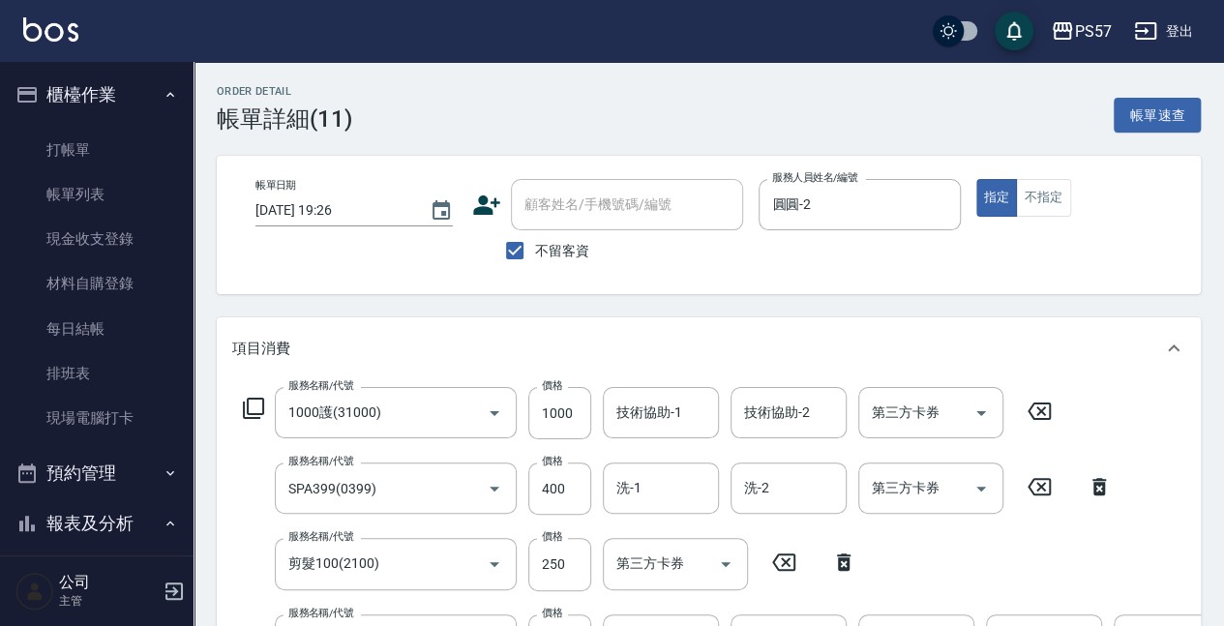
type input "1000護(31000)"
type input "SPA399(0399)"
type input "剪髮100(2100)"
type input "任意金額染髮(51000)"
click at [695, 417] on input "技術協助-1" at bounding box center [661, 413] width 99 height 34
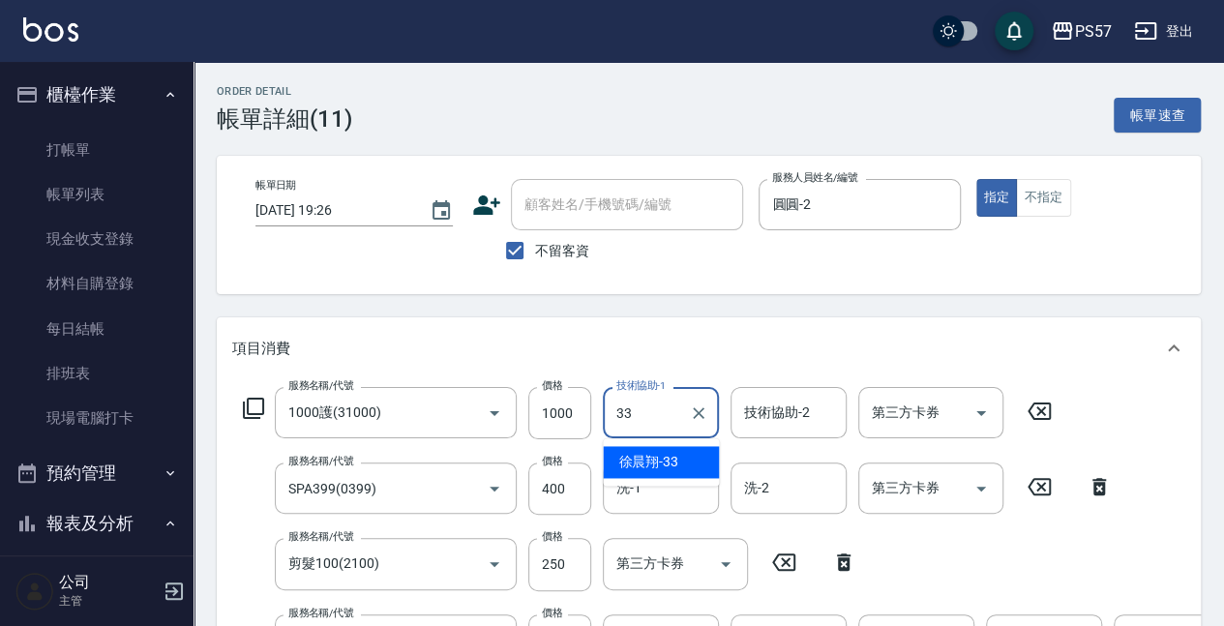
type input "[PERSON_NAME]-33"
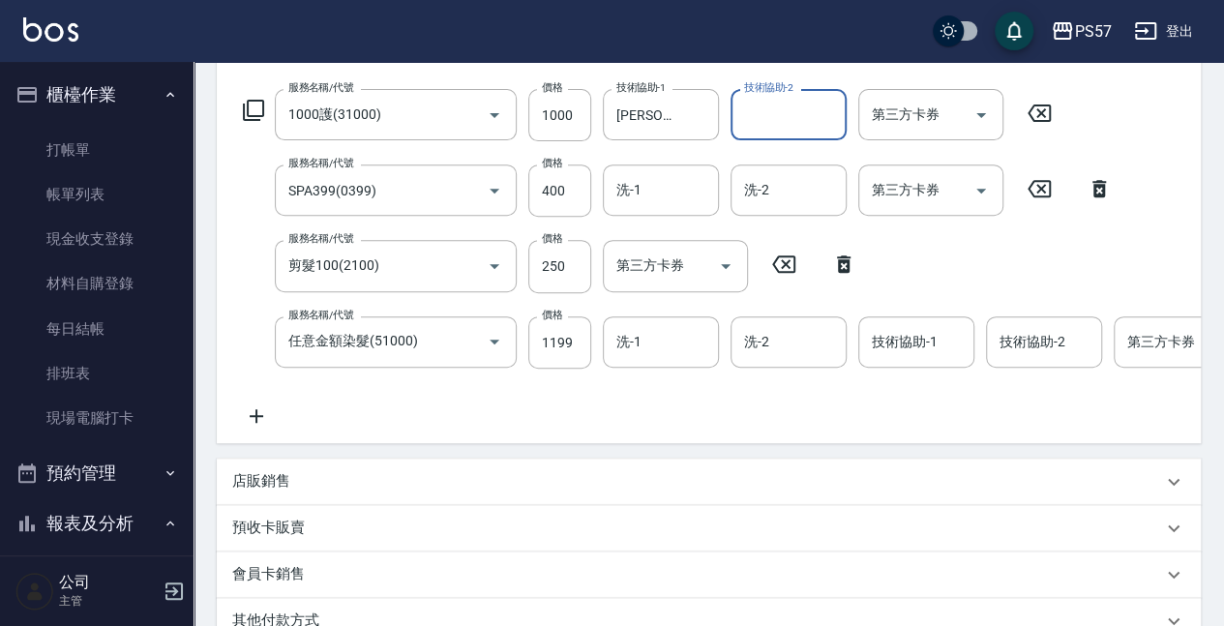
scroll to position [322, 0]
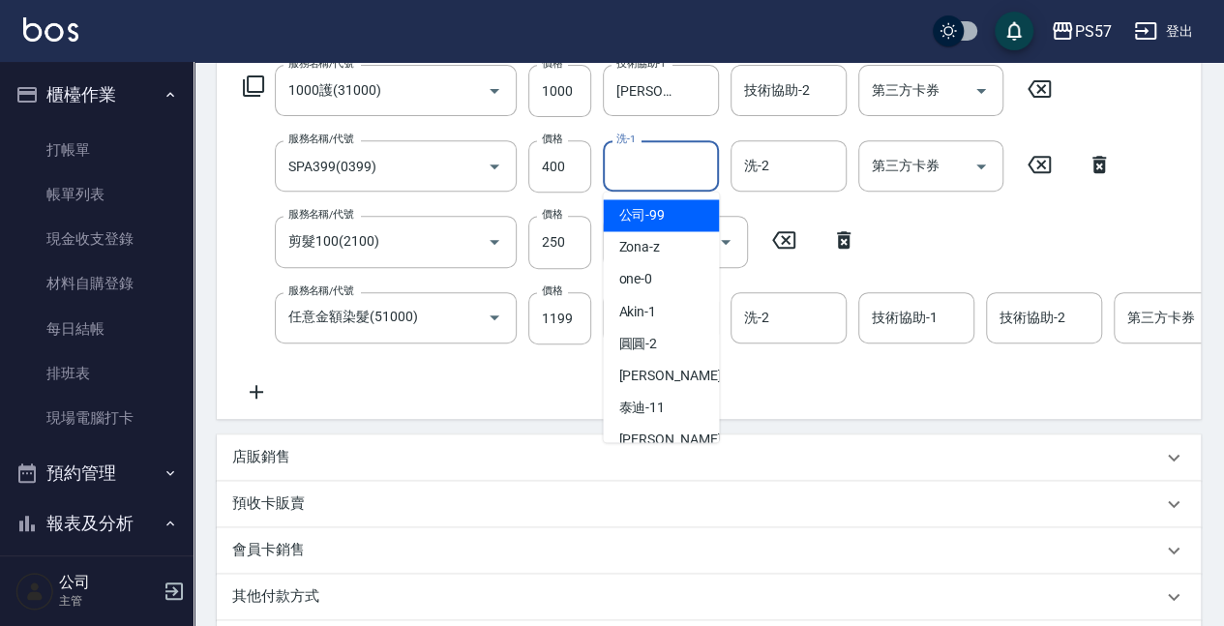
click at [618, 182] on input "洗-1" at bounding box center [661, 166] width 99 height 34
type input "[PERSON_NAME]-33"
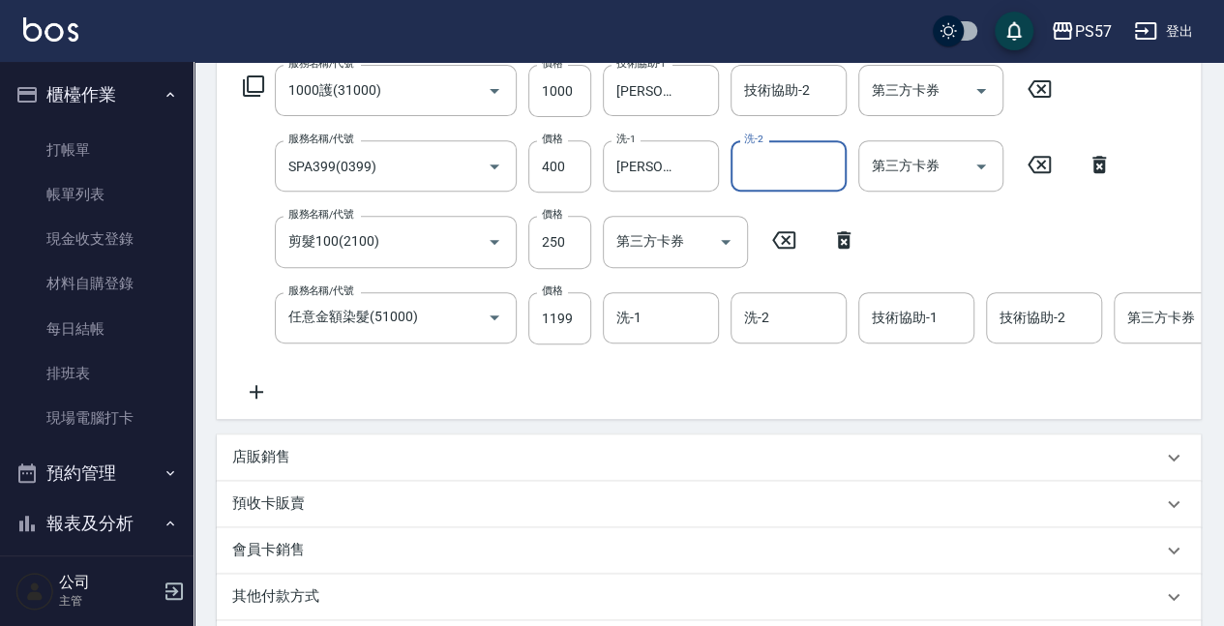
click at [659, 362] on div "服務名稱/代號 1000護(31000) 服務名稱/代號 價格 1000 價格 技術協助-1 [PERSON_NAME]-33 技術協助-1 技術協助-2 技…" at bounding box center [805, 234] width 1147 height 339
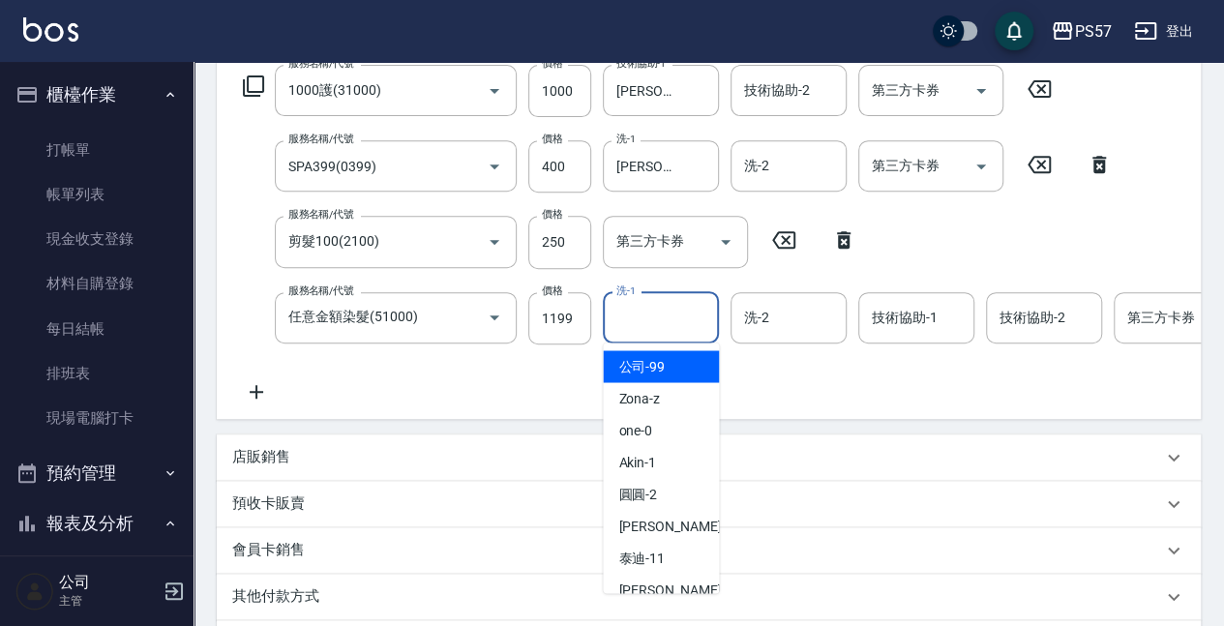
click at [657, 332] on input "洗-1" at bounding box center [661, 318] width 99 height 34
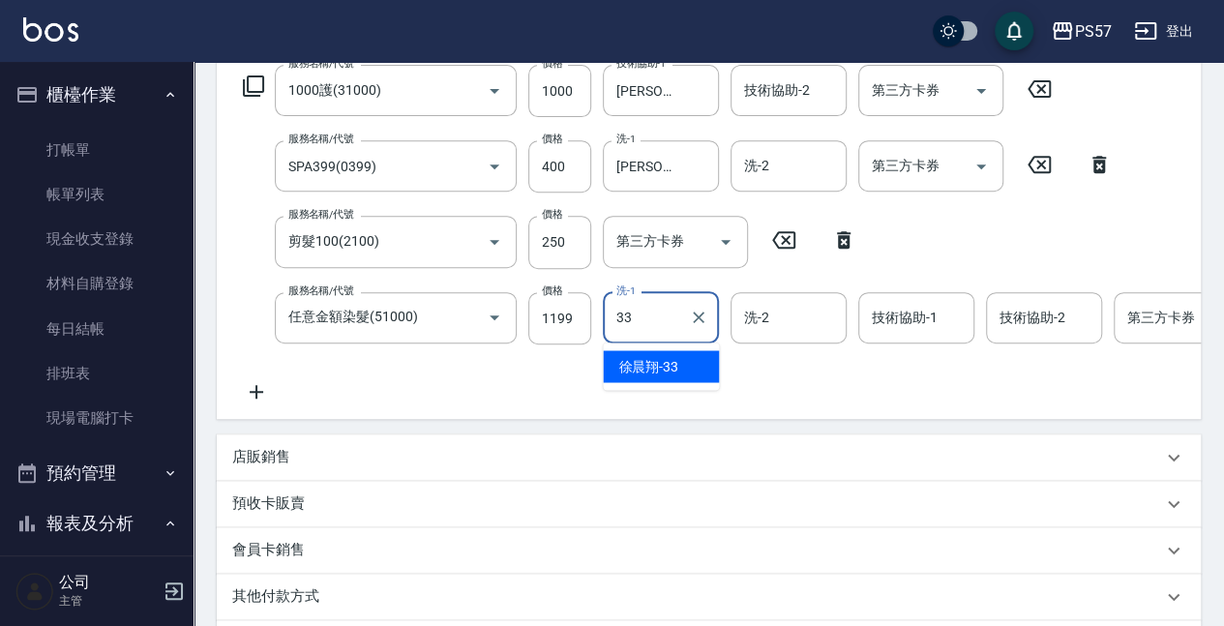
type input "[PERSON_NAME]-33"
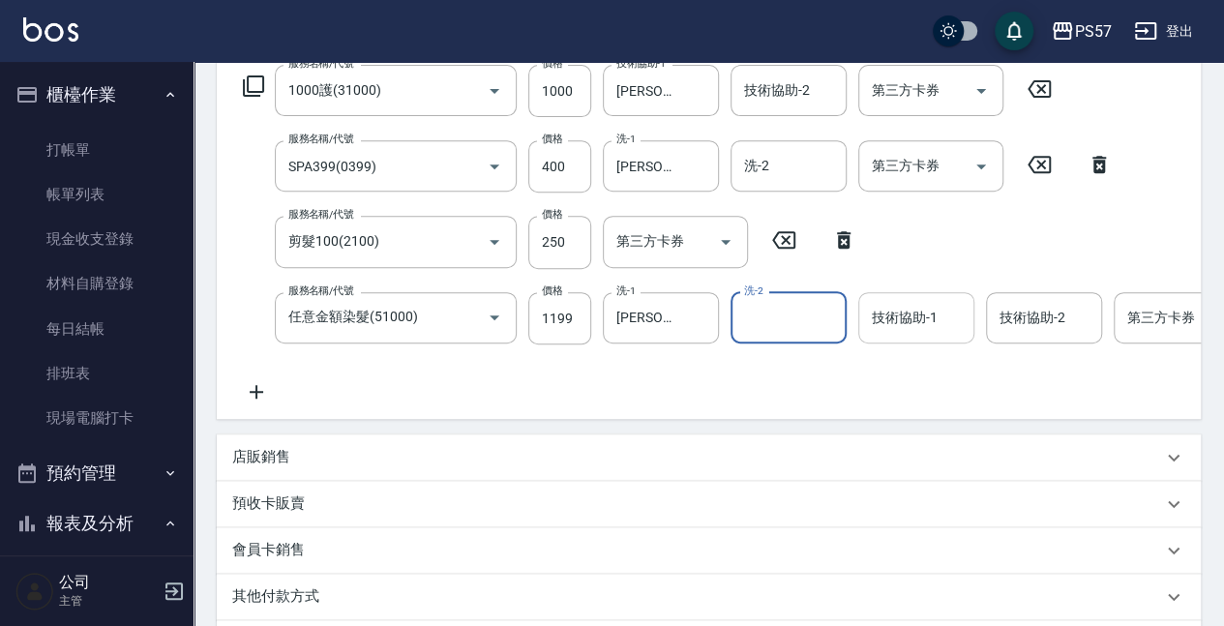
click at [885, 326] on input "技術協助-1" at bounding box center [916, 318] width 99 height 34
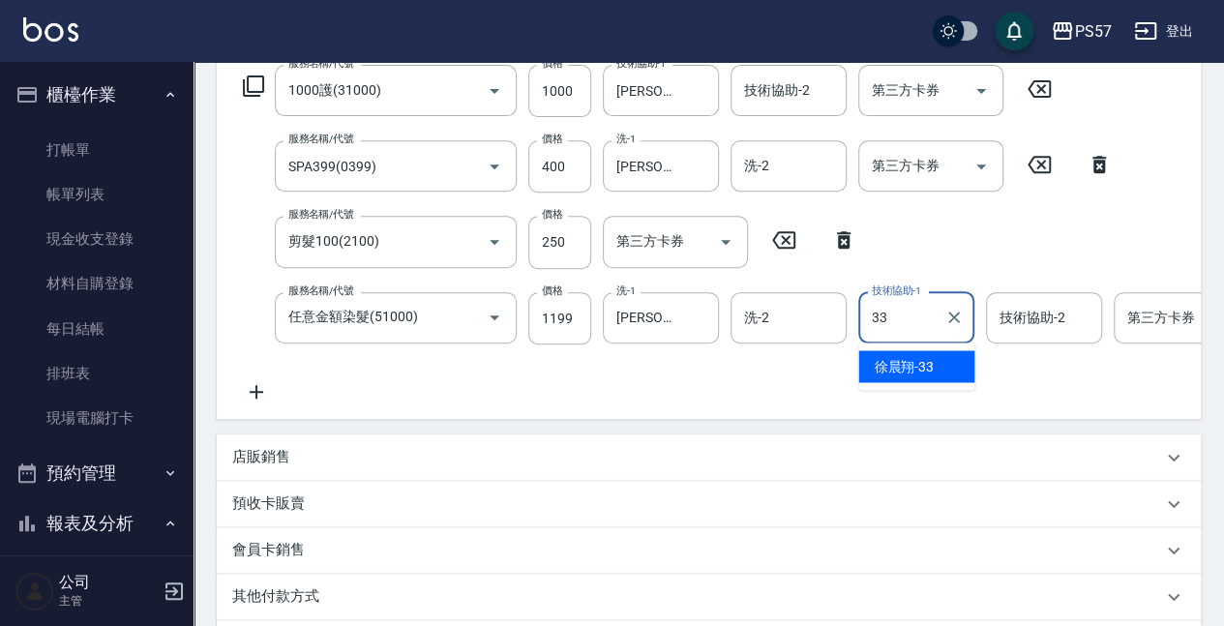
type input "[PERSON_NAME]-33"
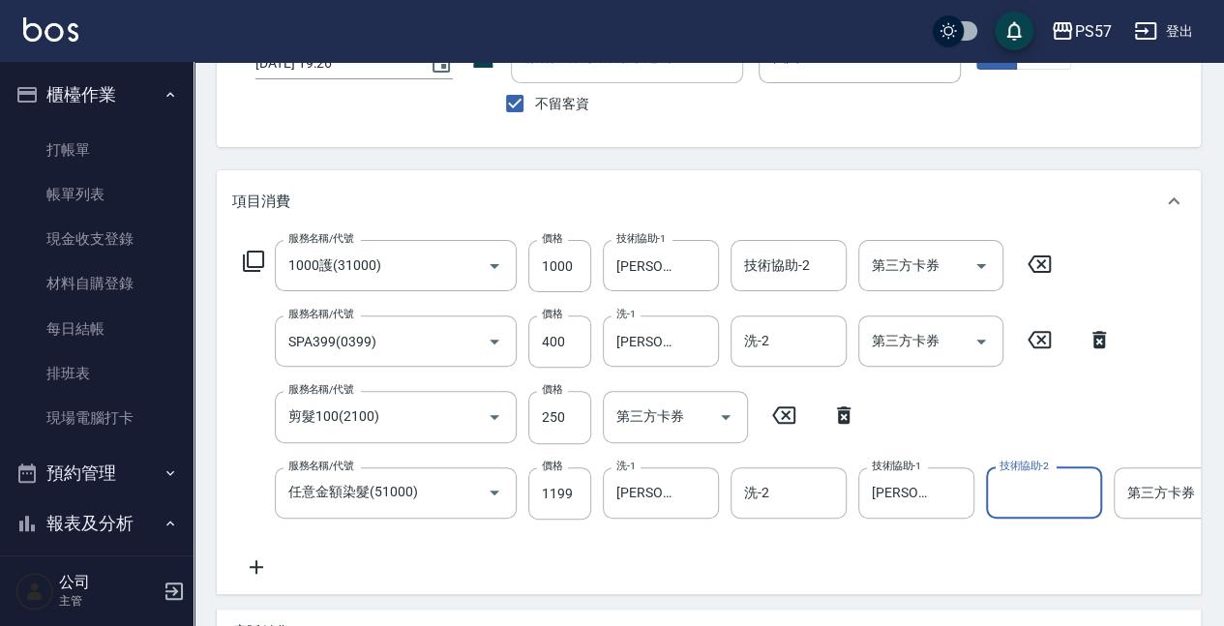
scroll to position [129, 0]
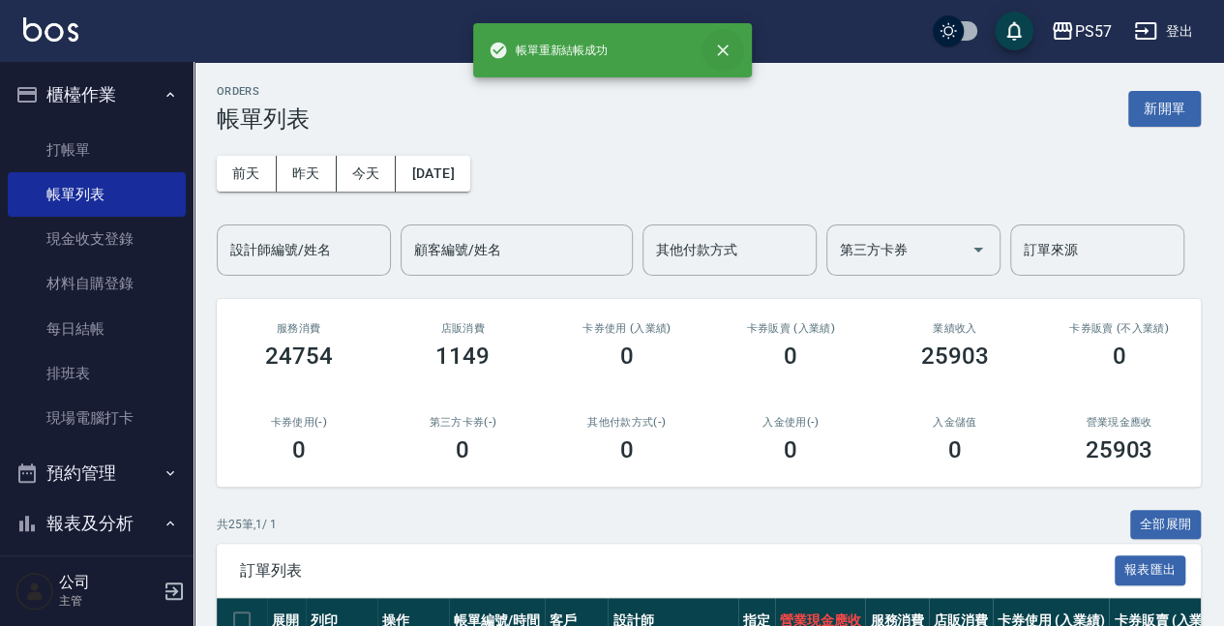
click at [717, 51] on icon "close" at bounding box center [722, 50] width 19 height 19
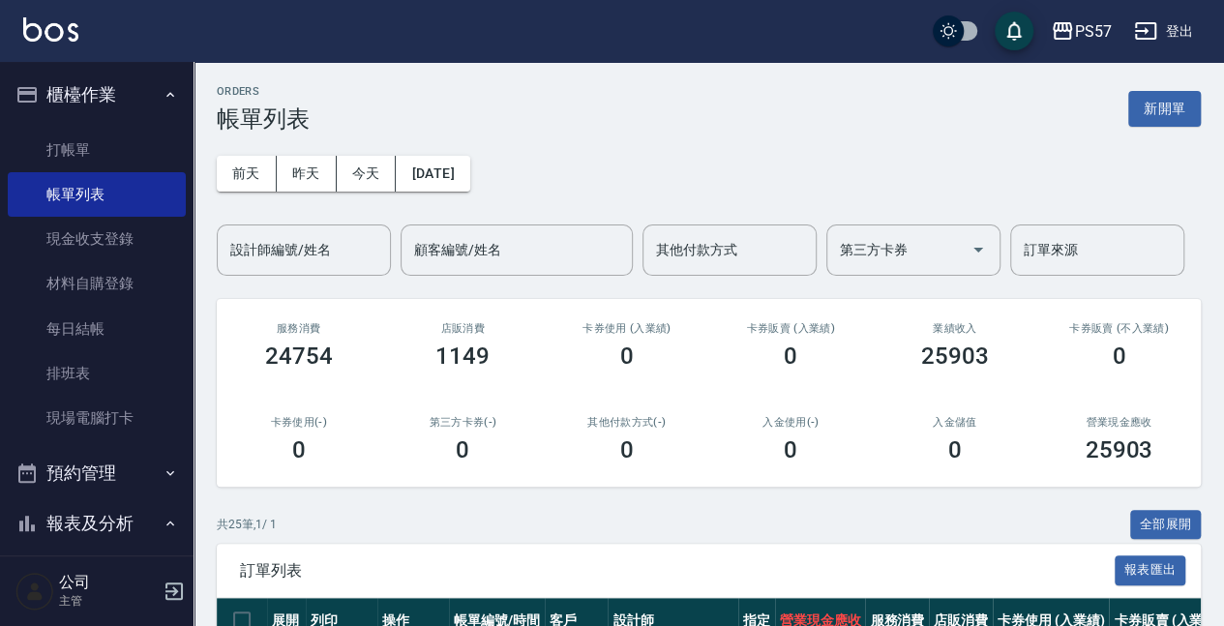
drag, startPoint x: 674, startPoint y: 153, endPoint x: 674, endPoint y: 184, distance: 31.0
click at [676, 157] on div "[DATE] [DATE] [DATE] [DATE] 設計師編號/姓名 設計師編號/姓名 顧客編號/姓名 顧客編號/姓名 其他付款方式 其他付款方式 第三方…" at bounding box center [709, 204] width 984 height 143
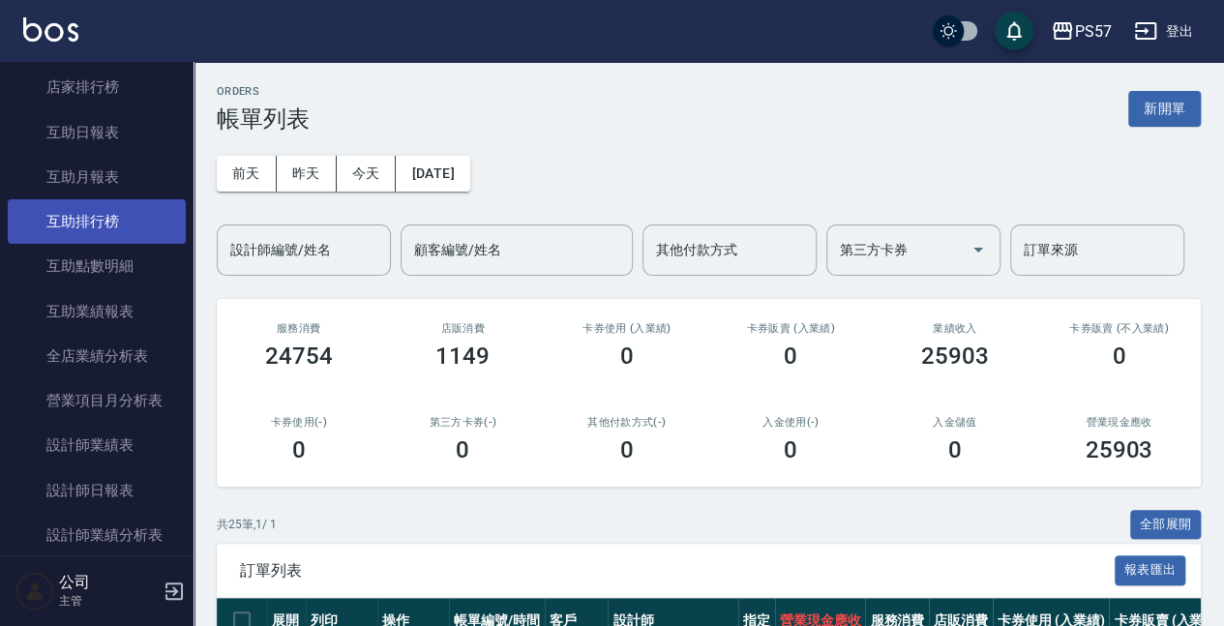
scroll to position [645, 0]
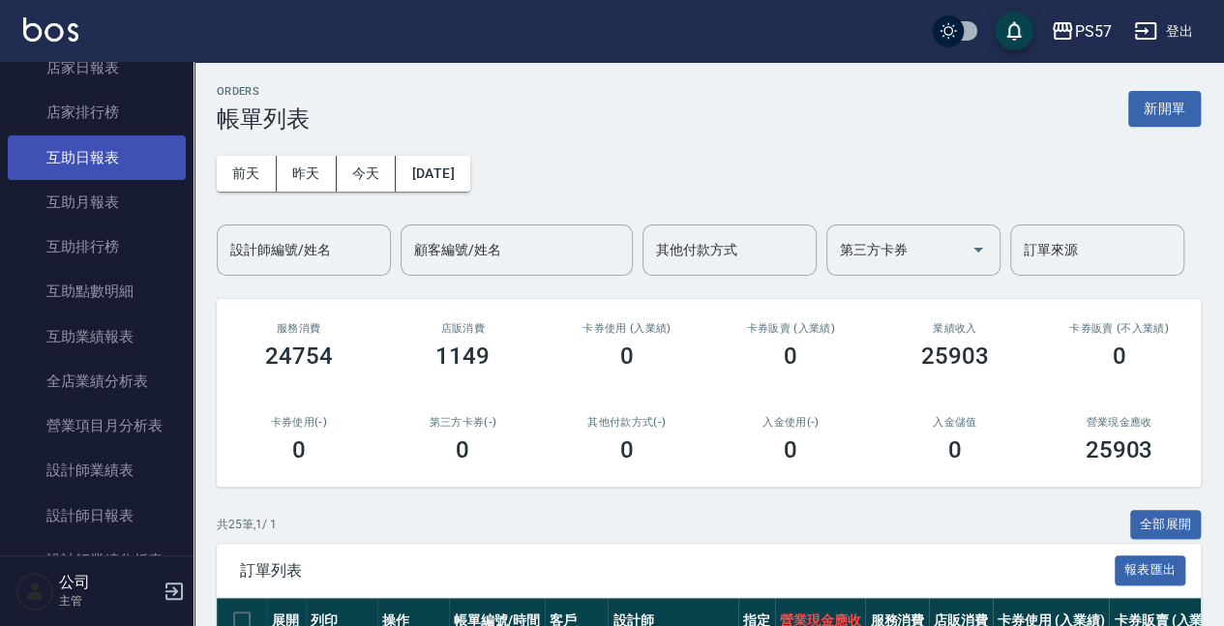
click at [79, 166] on link "互助日報表" at bounding box center [97, 158] width 178 height 45
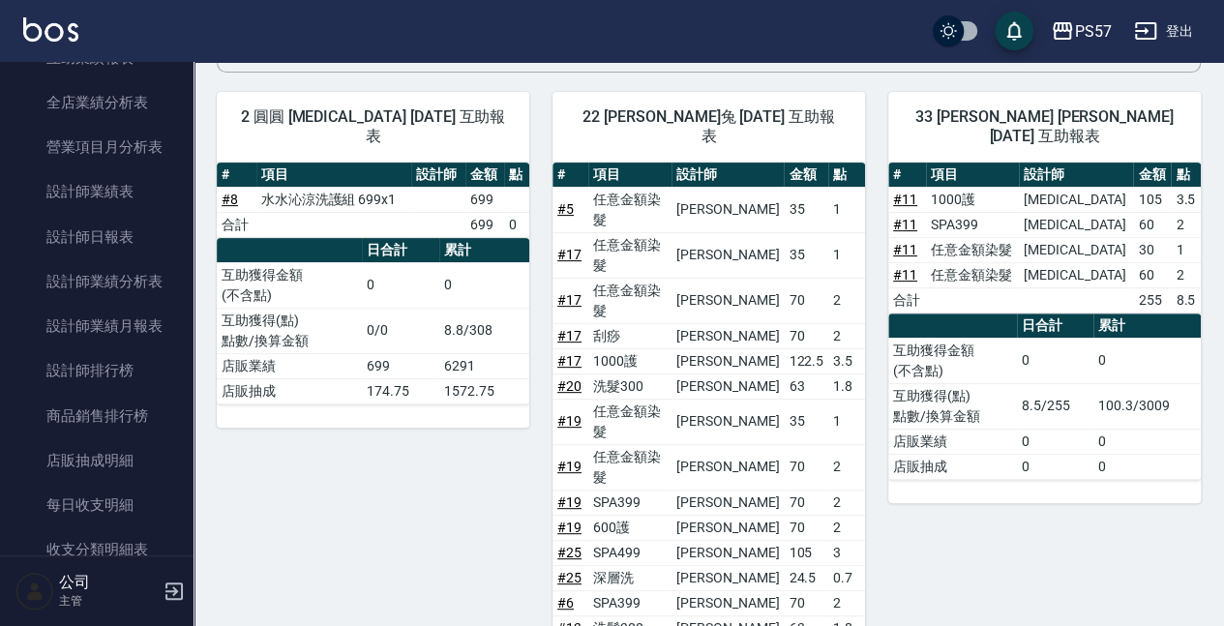
scroll to position [968, 0]
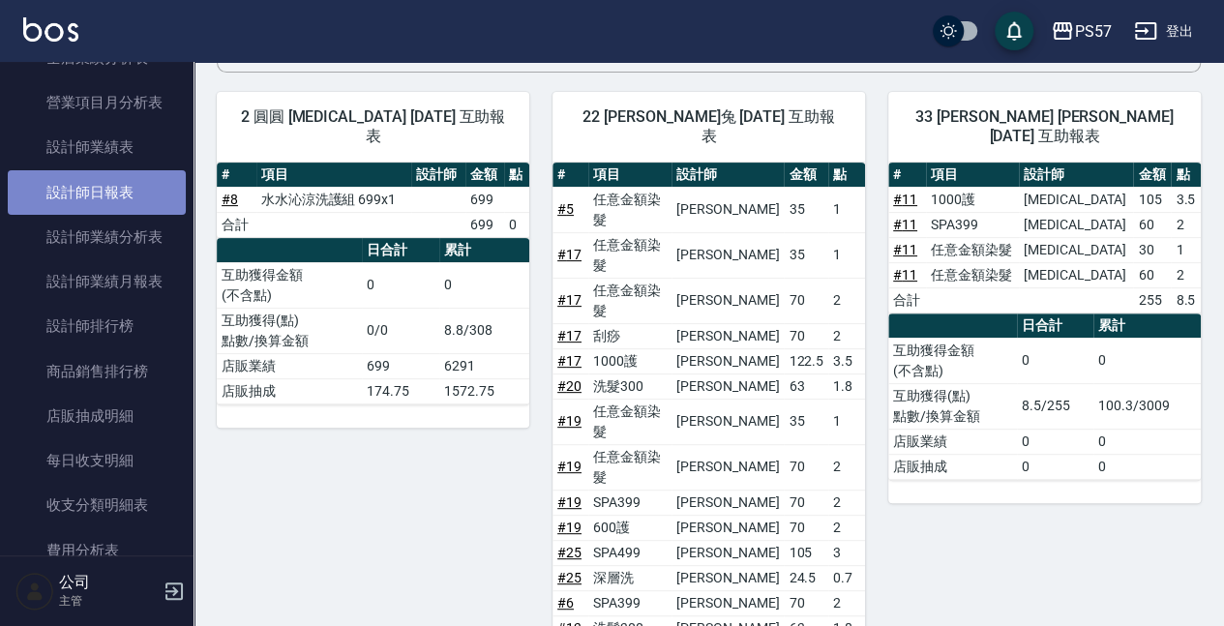
click at [103, 181] on link "設計師日報表" at bounding box center [97, 192] width 178 height 45
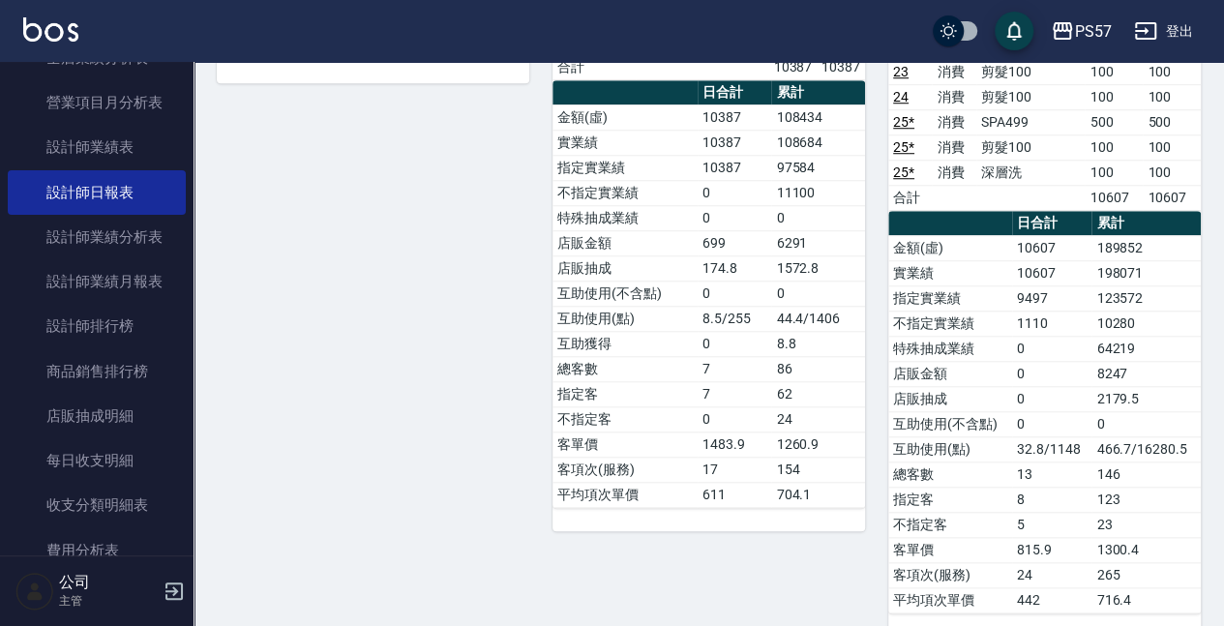
scroll to position [162, 0]
